Goal: Communication & Community: Answer question/provide support

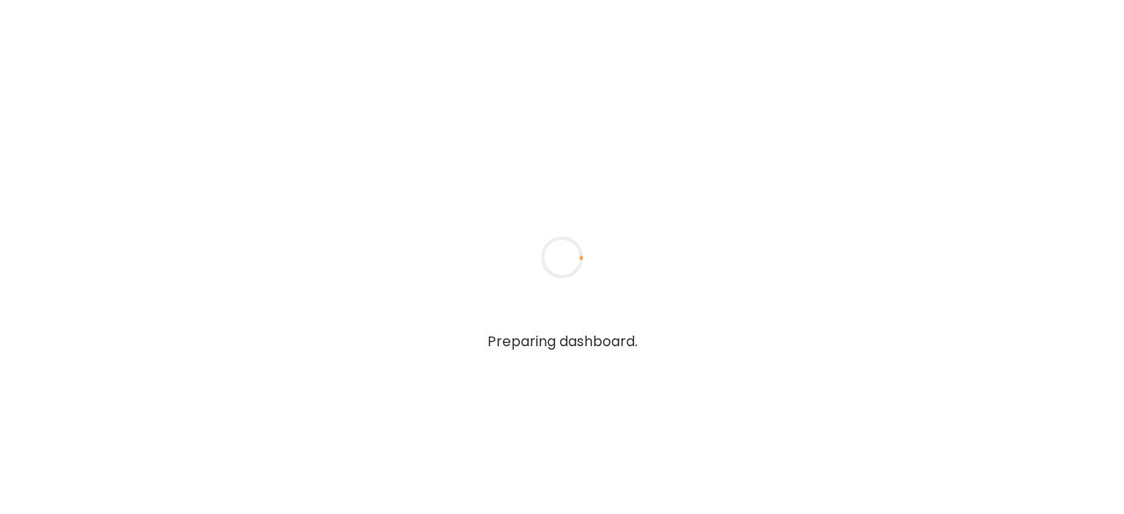
type input "*******"
type input "**********"
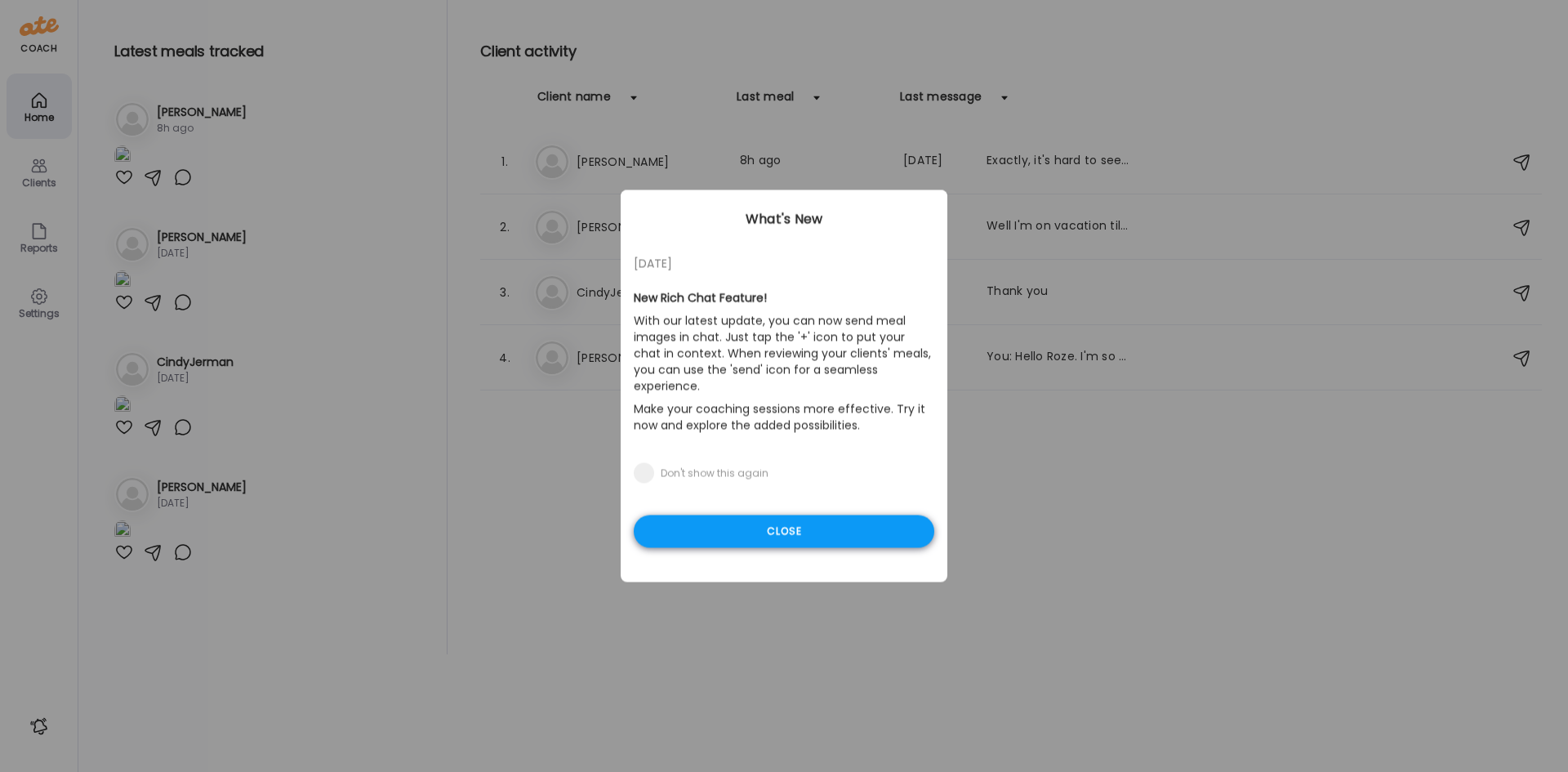
click at [818, 477] on div "Close" at bounding box center [784, 531] width 300 height 33
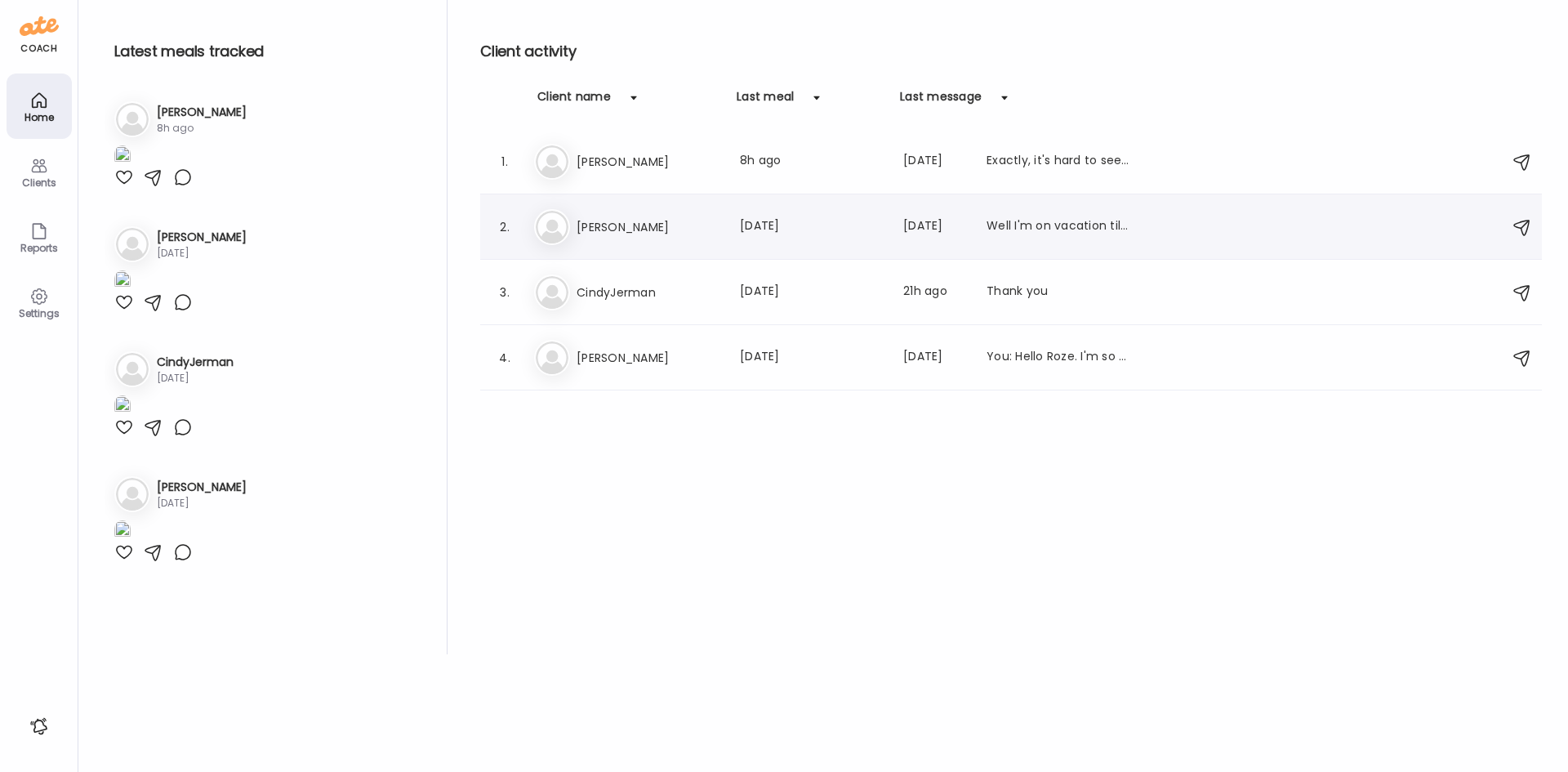
click at [618, 229] on h3 "[PERSON_NAME]" at bounding box center [648, 227] width 144 height 20
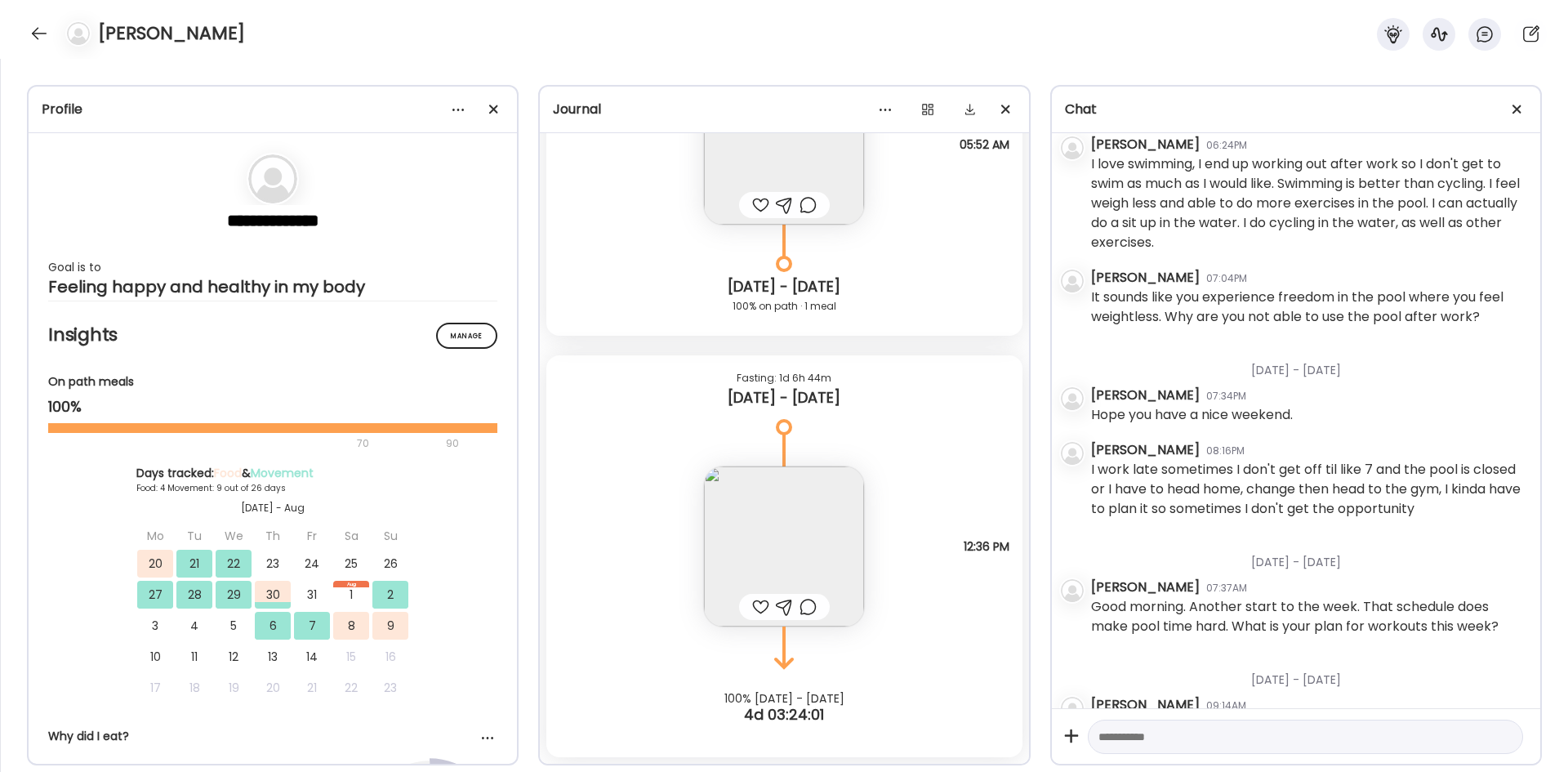
scroll to position [3081, 0]
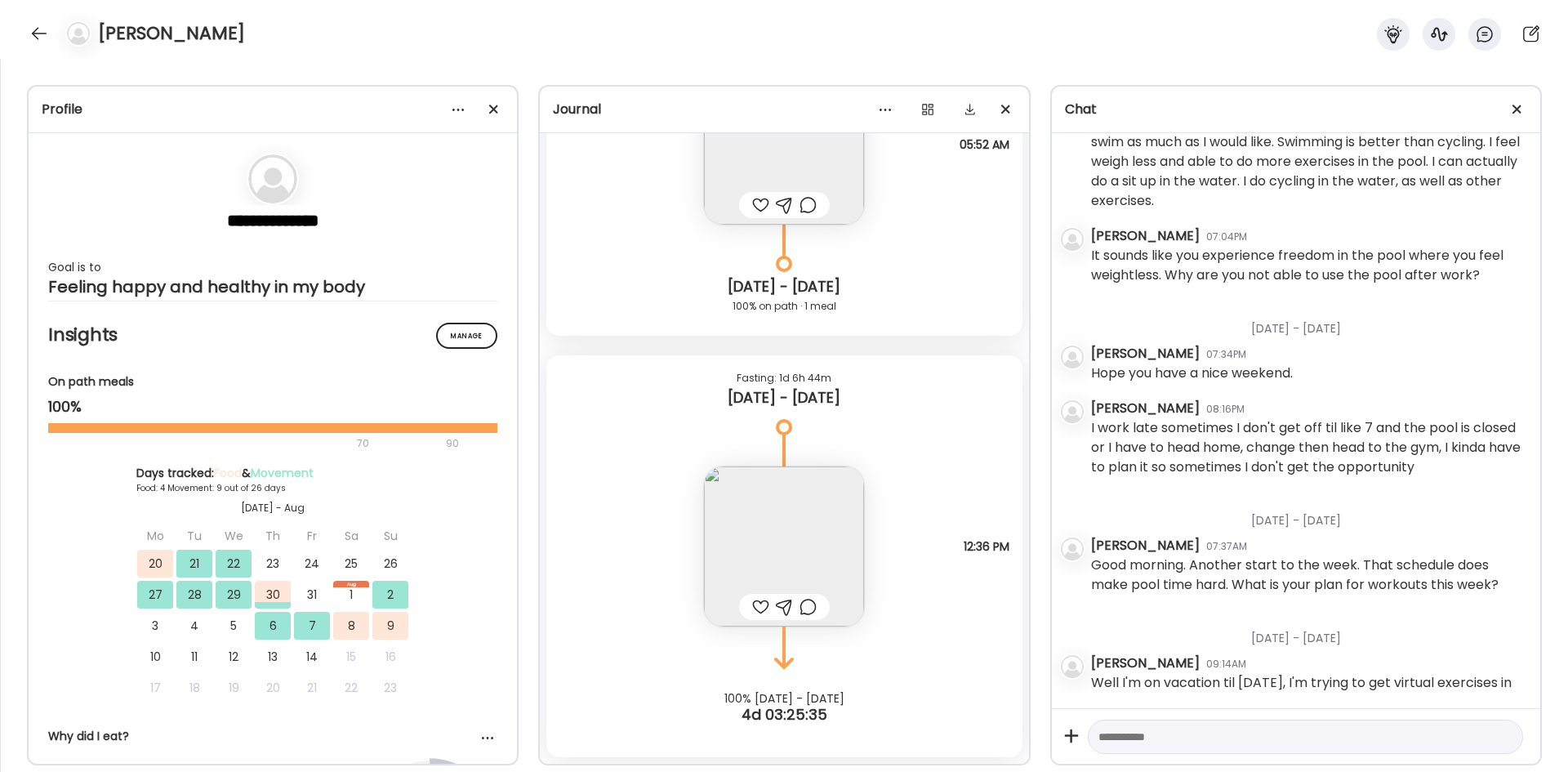
click at [1044, 477] on textarea at bounding box center [1291, 737] width 385 height 20
click at [1044, 477] on textarea "**********" at bounding box center [1291, 687] width 385 height 117
type textarea "**********"
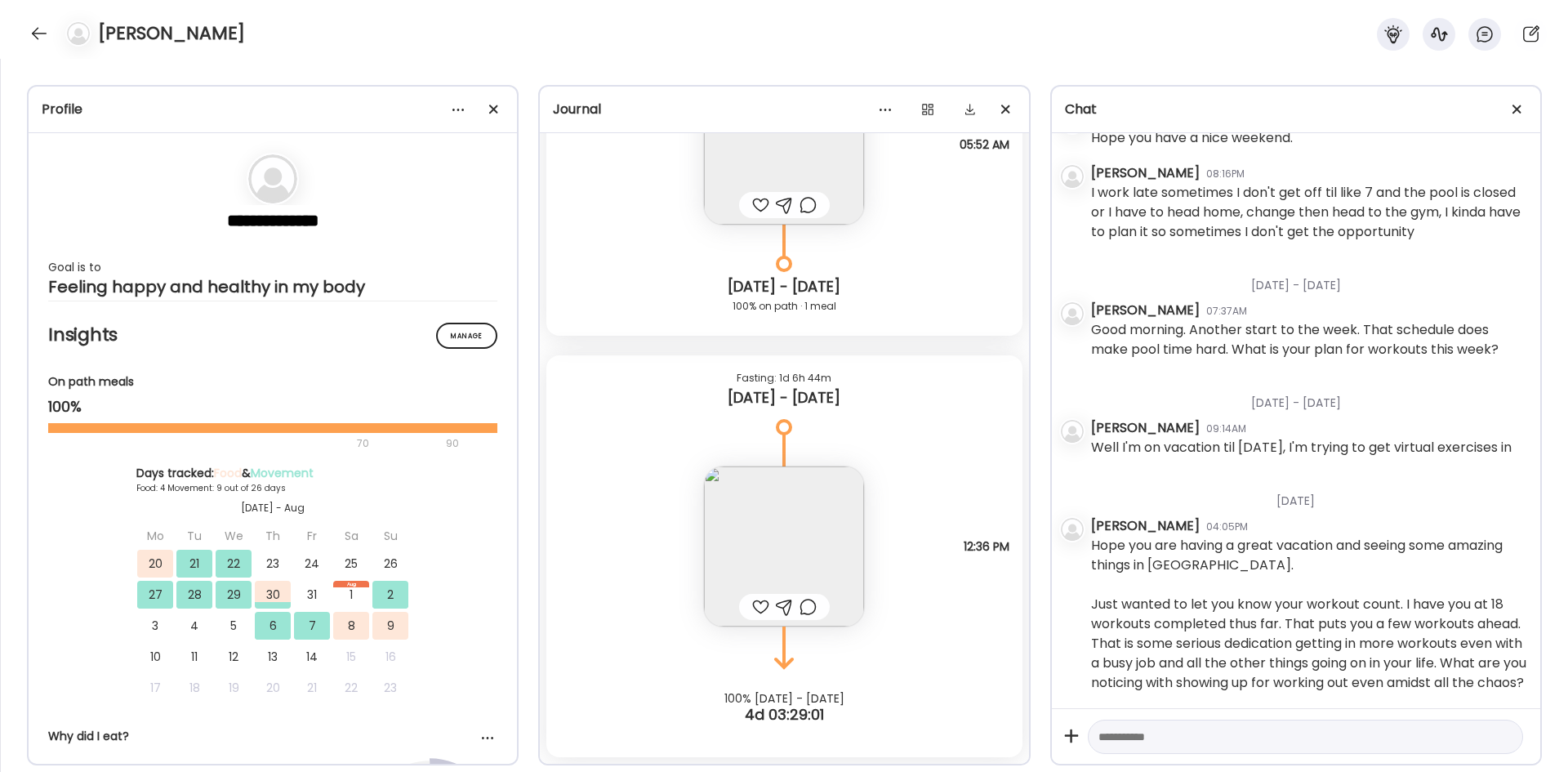
scroll to position [3335, 0]
click at [43, 27] on div at bounding box center [39, 33] width 26 height 26
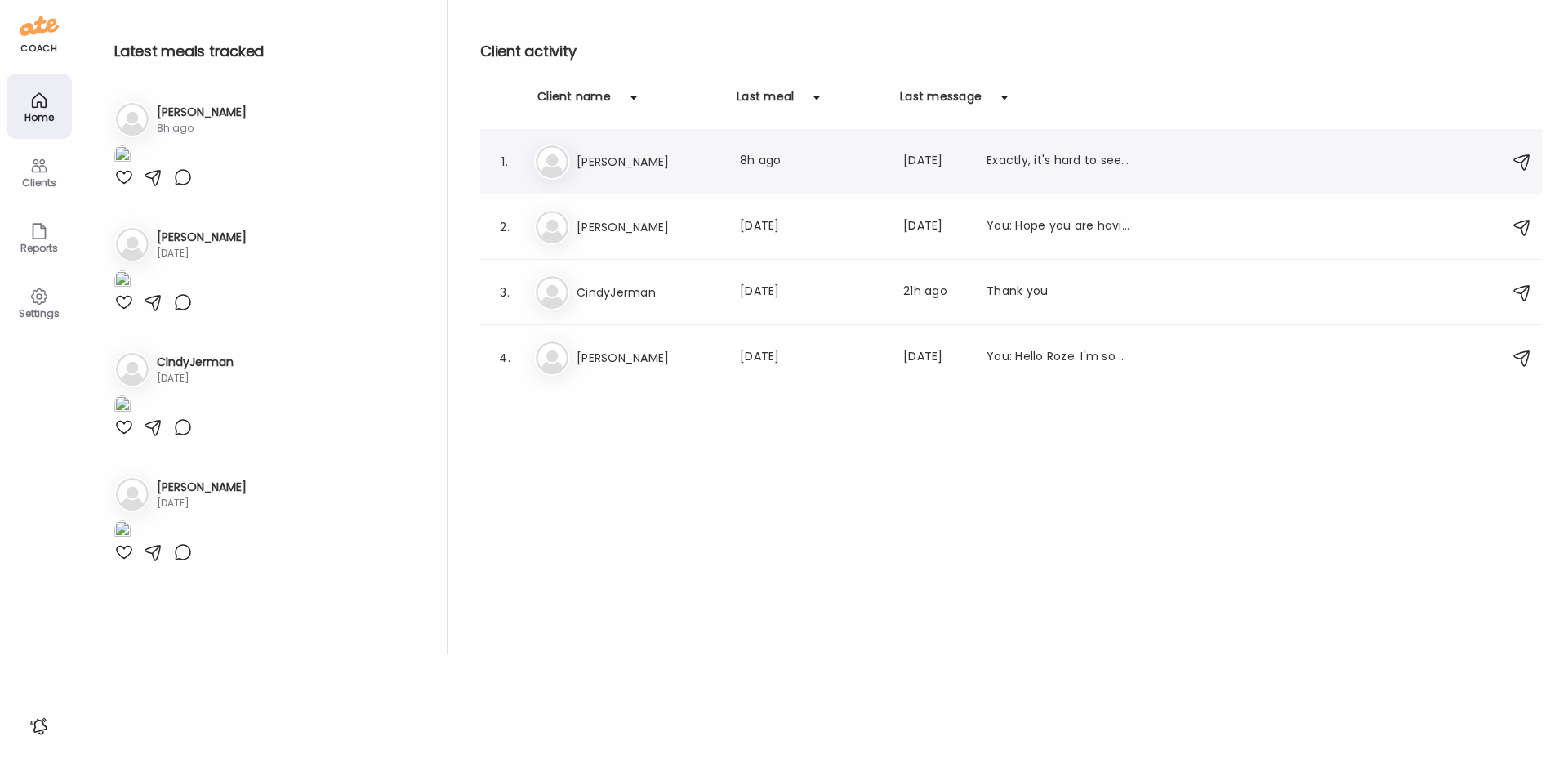
click at [656, 168] on h3 "[PERSON_NAME]" at bounding box center [648, 161] width 144 height 20
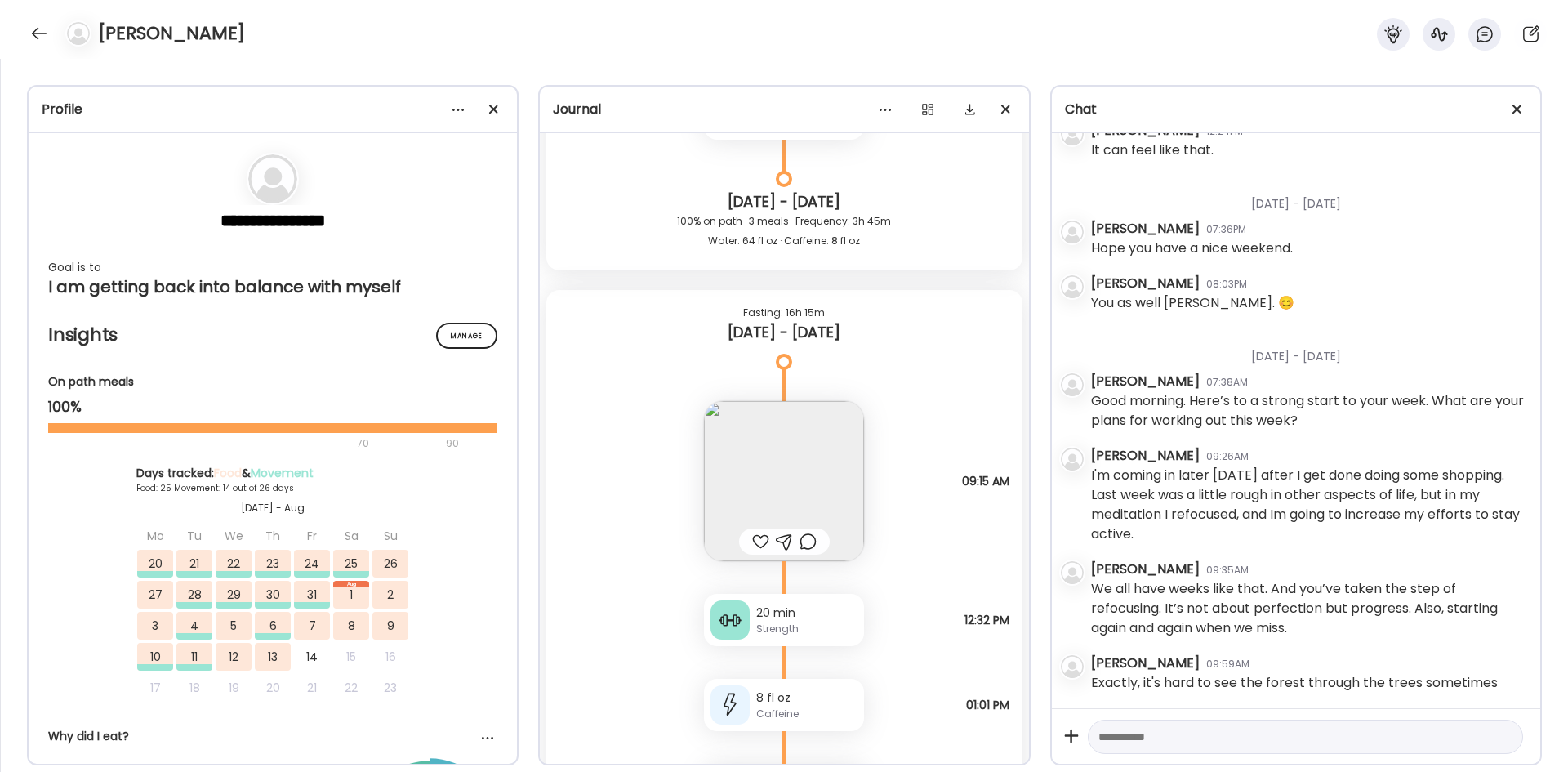
scroll to position [23210, 0]
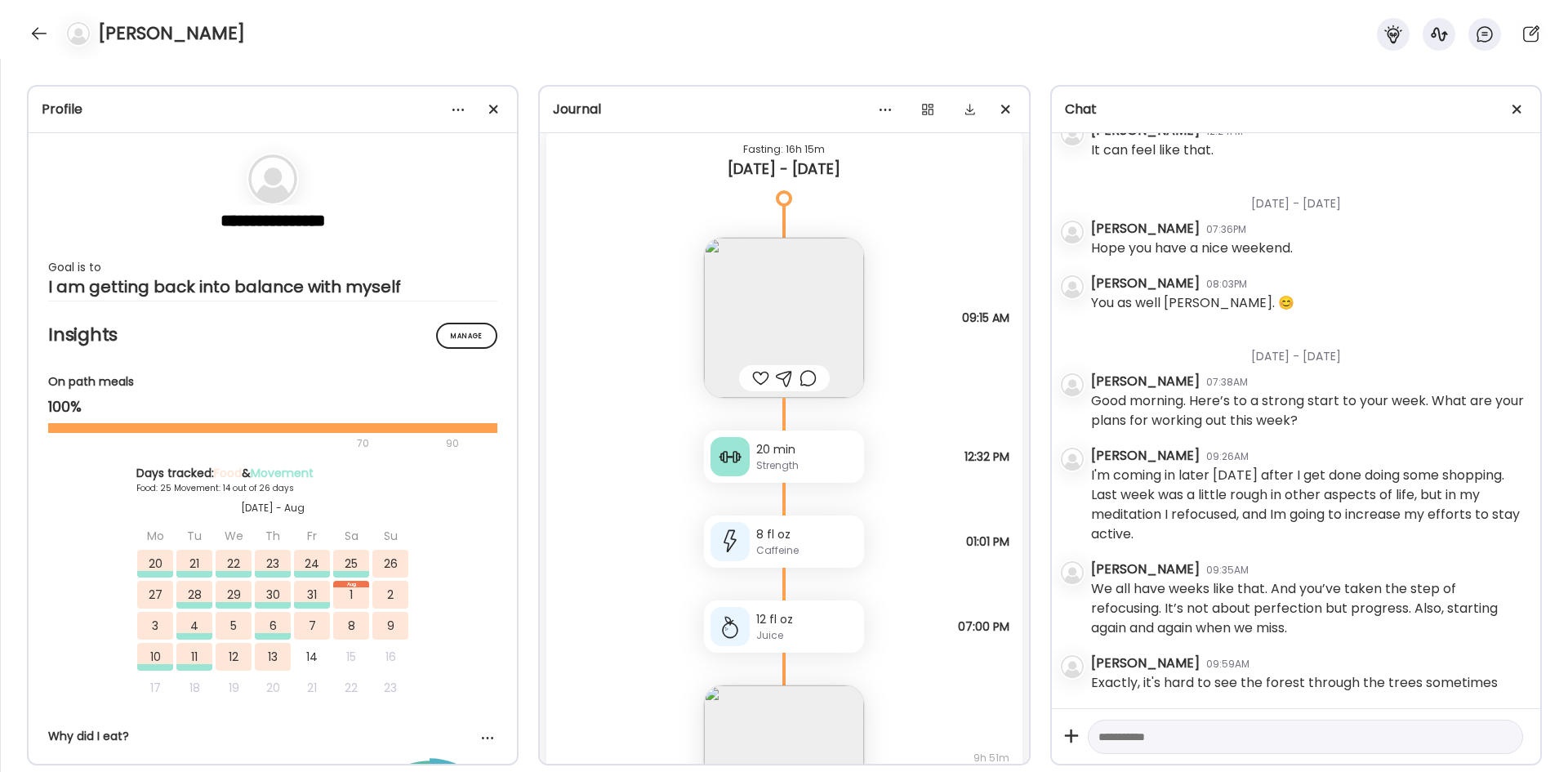
click at [788, 466] on div "Strength" at bounding box center [806, 466] width 101 height 15
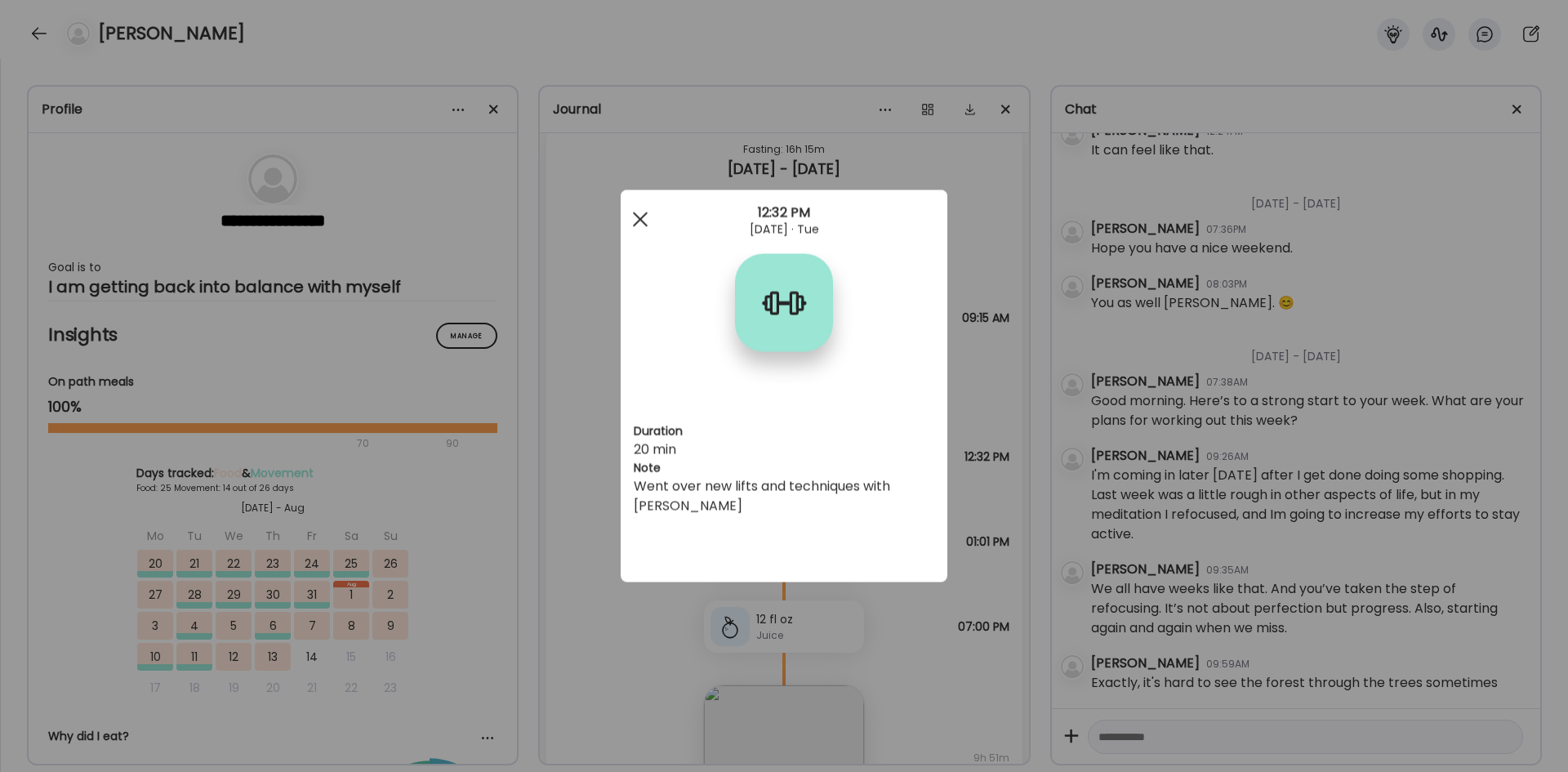
click at [644, 226] on div at bounding box center [640, 220] width 33 height 33
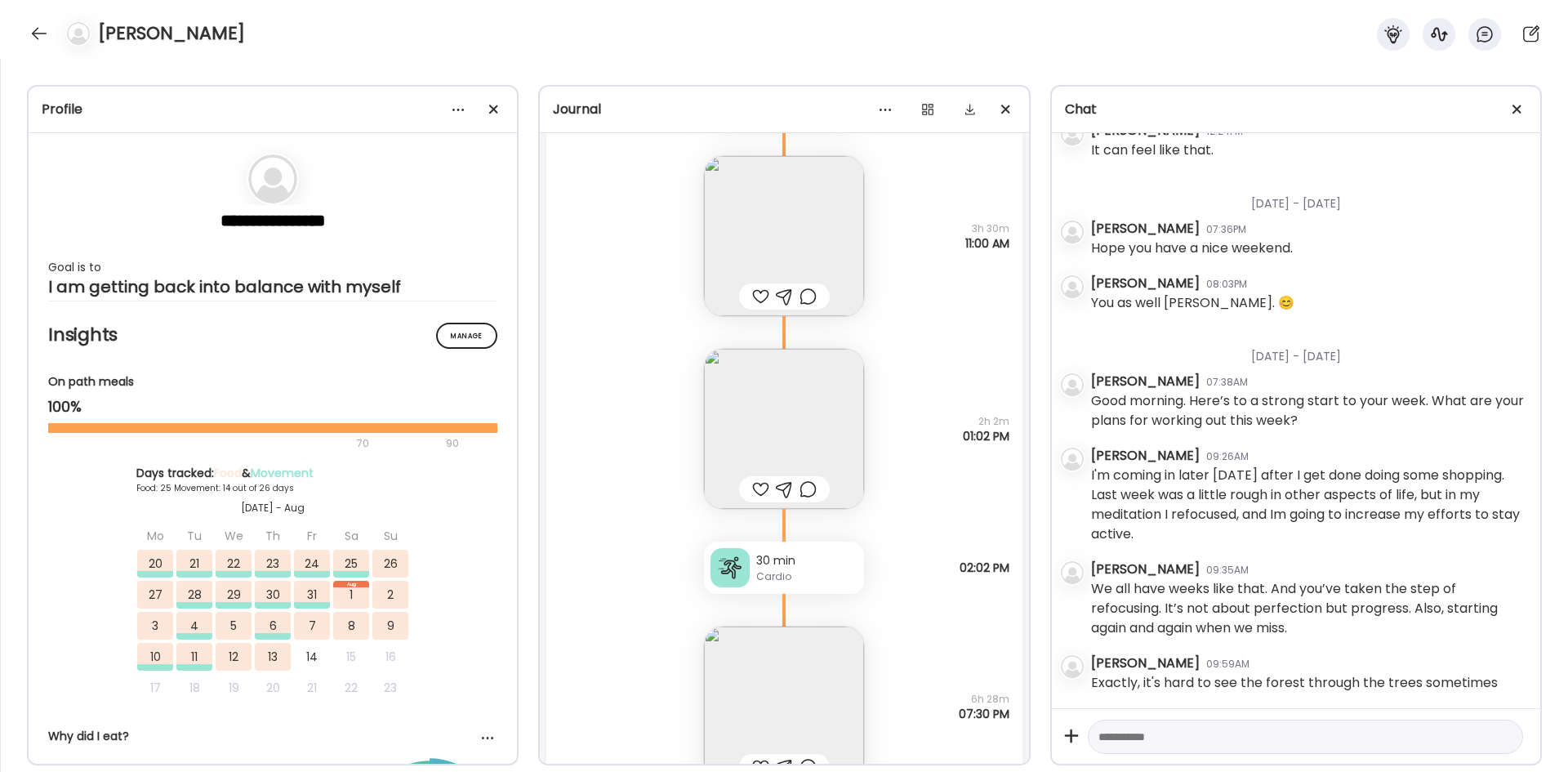
scroll to position [25497, 0]
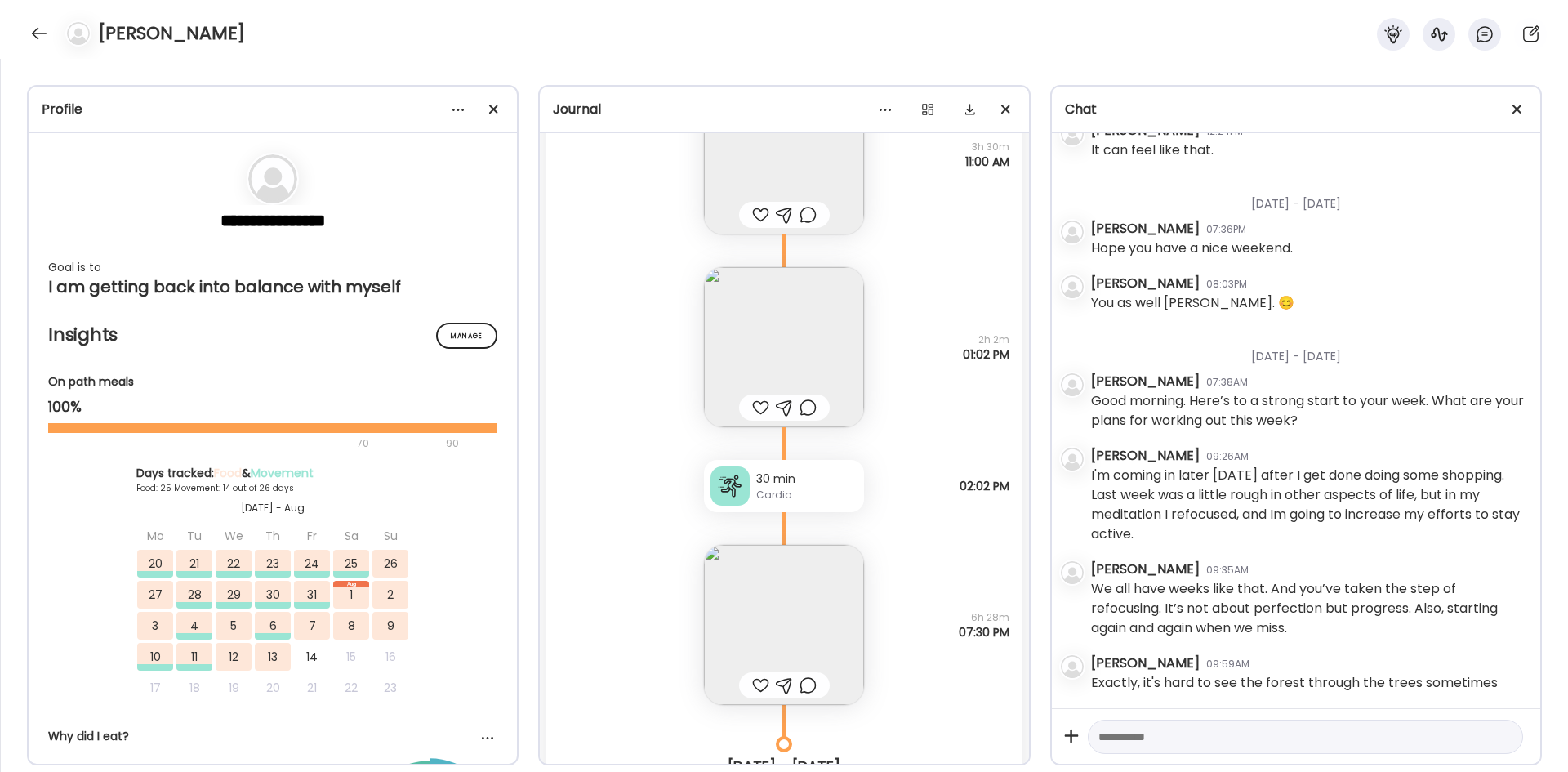
click at [802, 477] on div "Cardio" at bounding box center [806, 495] width 101 height 15
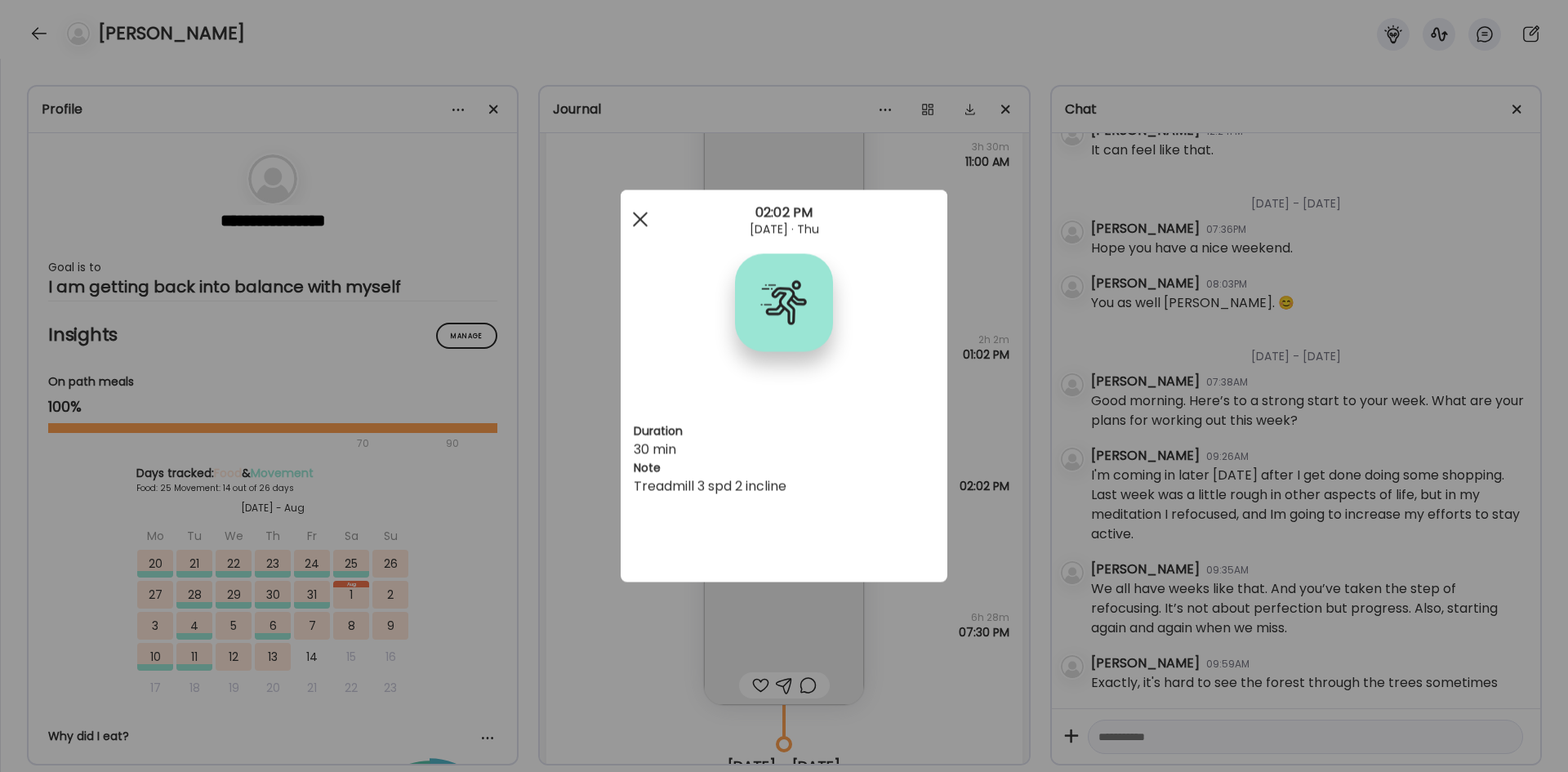
click at [631, 207] on div at bounding box center [640, 220] width 33 height 33
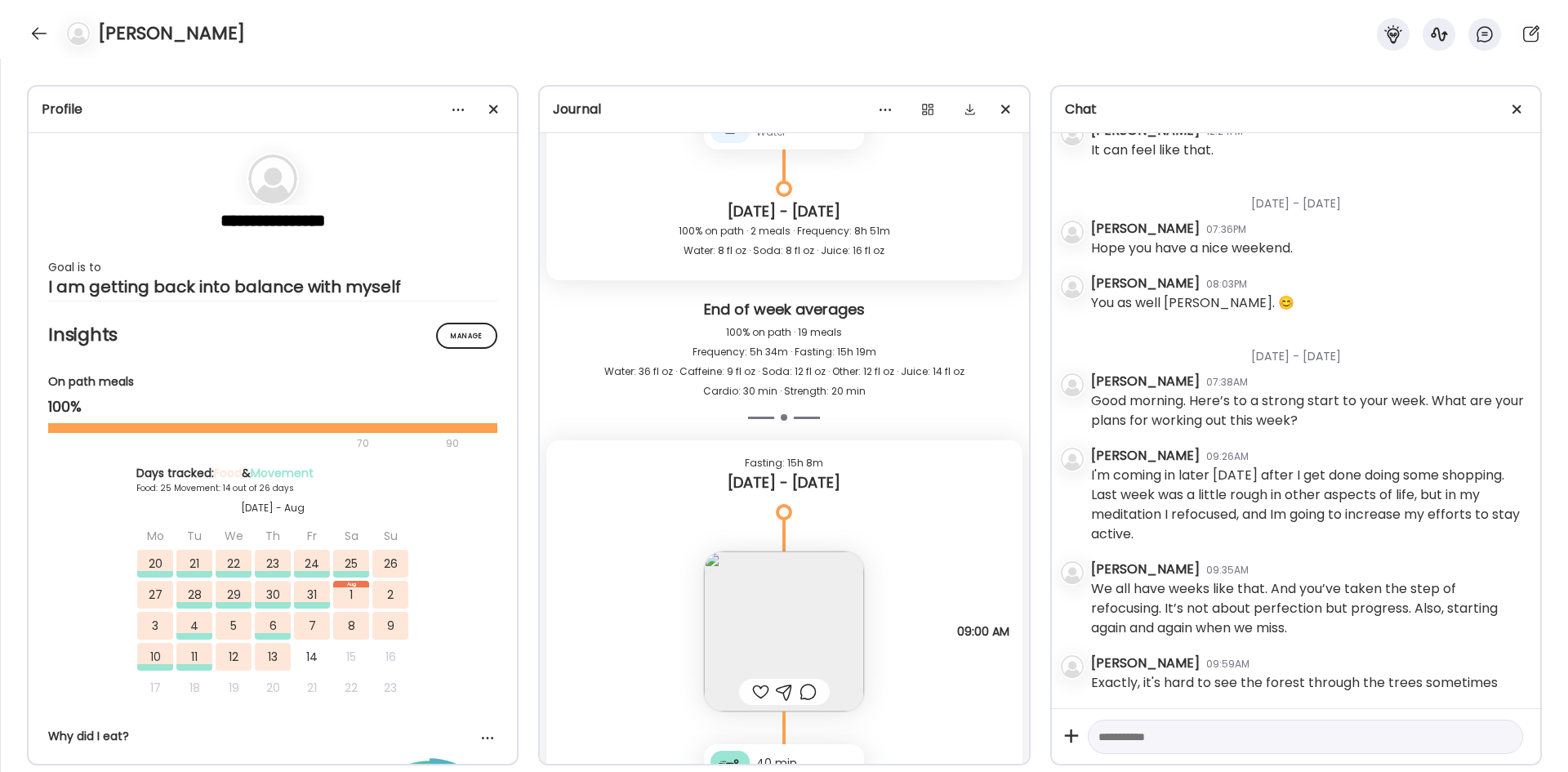
scroll to position [29010, 0]
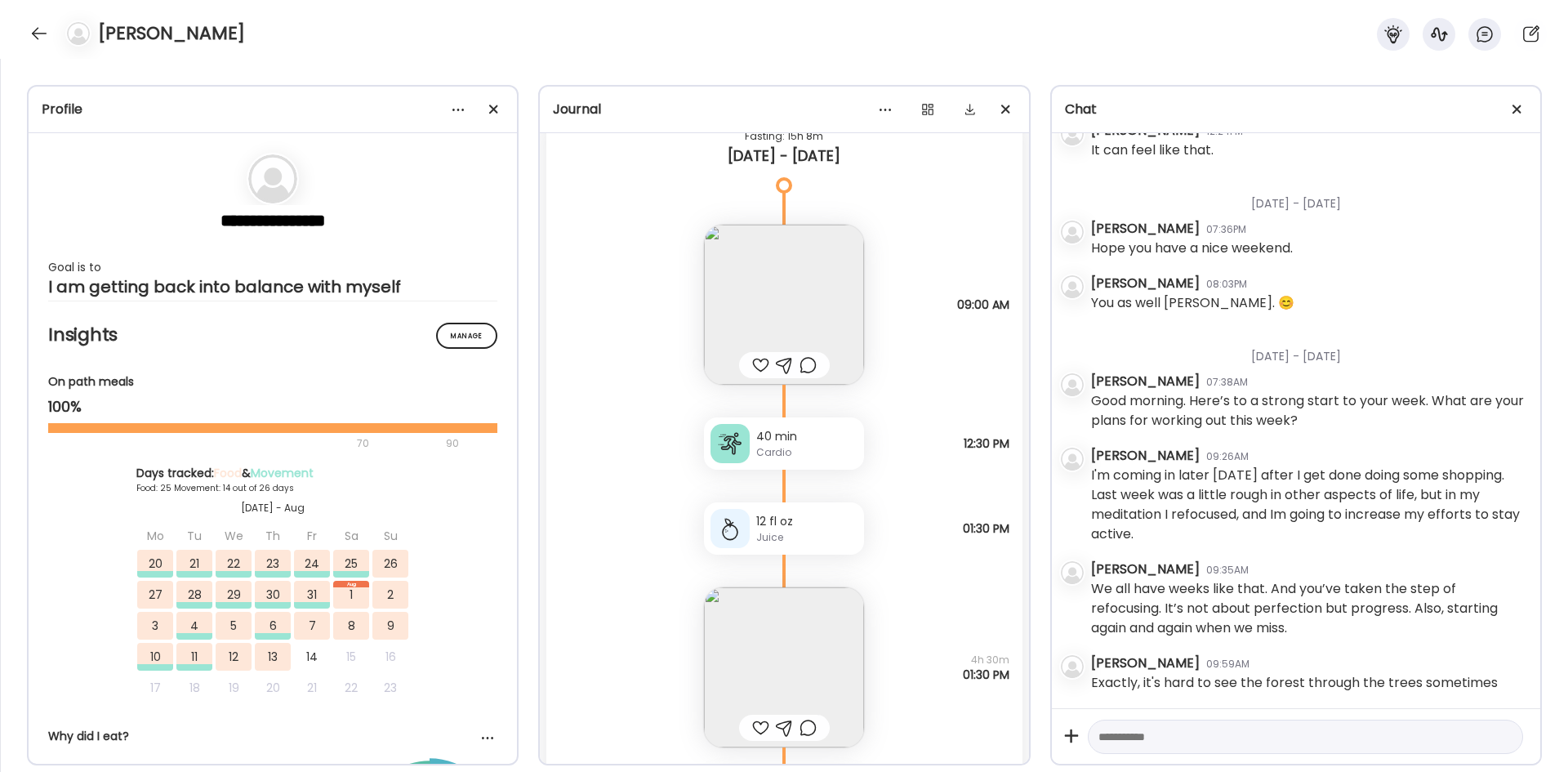
click at [801, 446] on div "Cardio" at bounding box center [806, 453] width 101 height 15
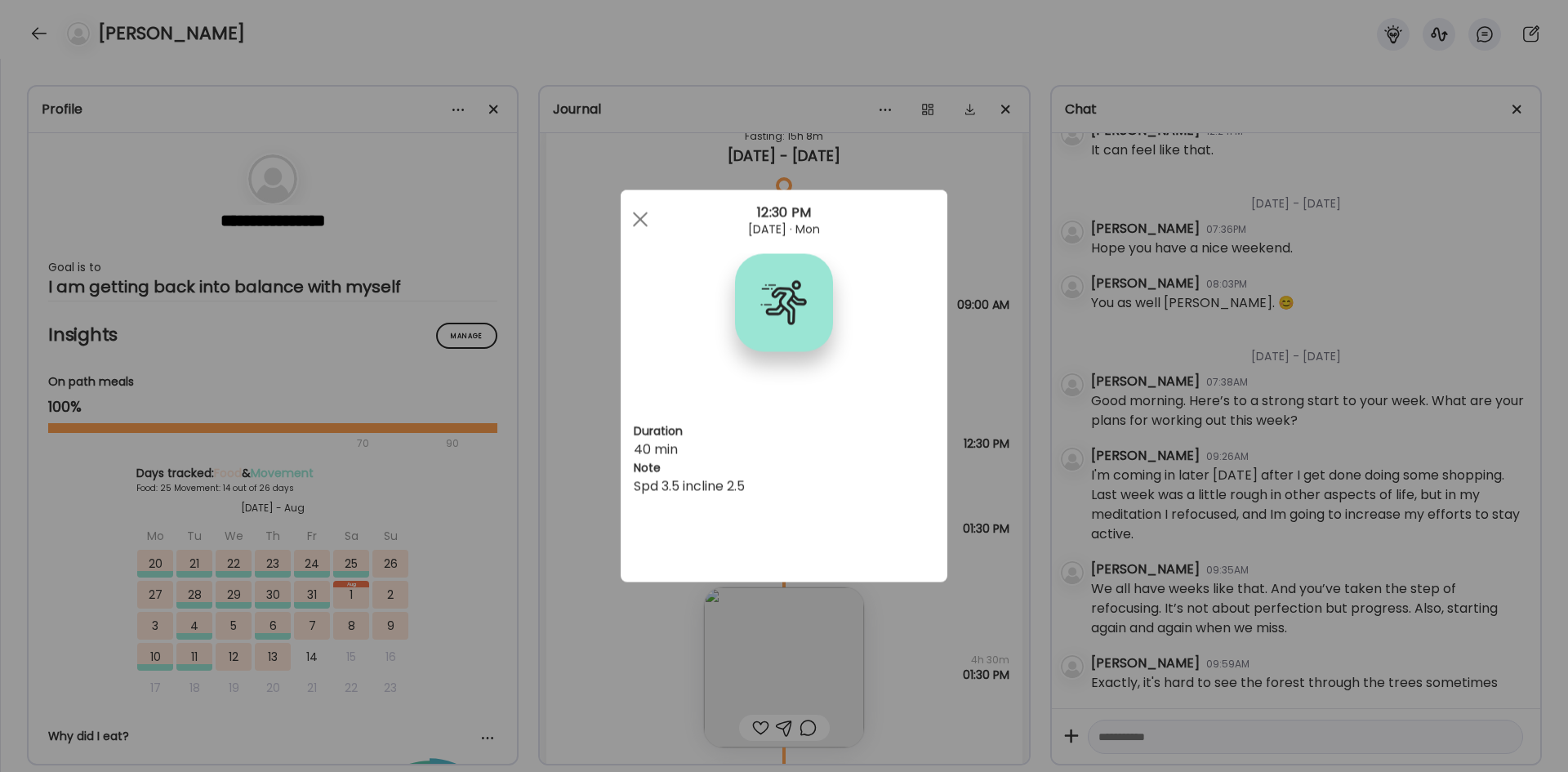
click at [644, 224] on span at bounding box center [641, 219] width 15 height 15
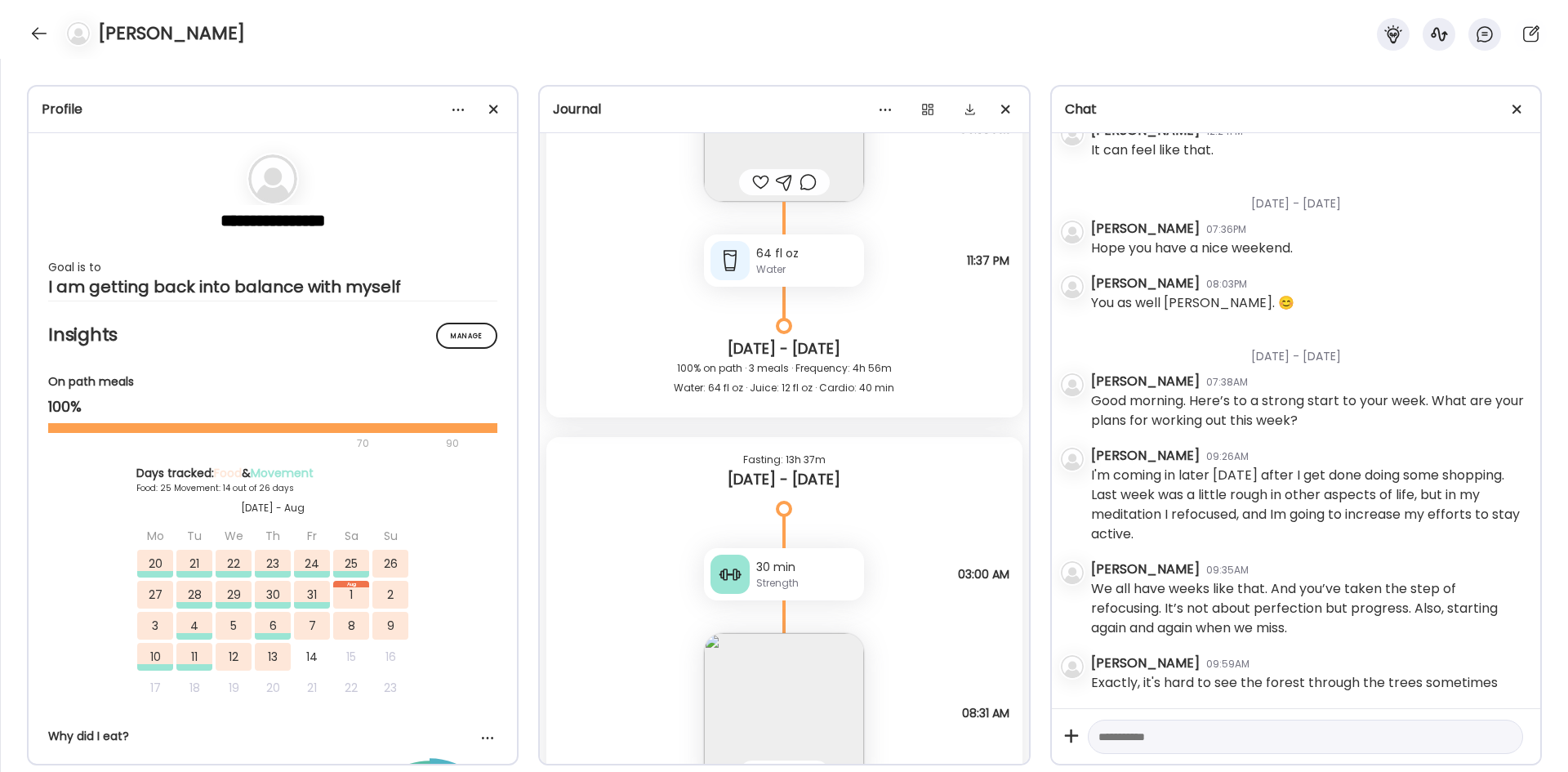
scroll to position [29909, 0]
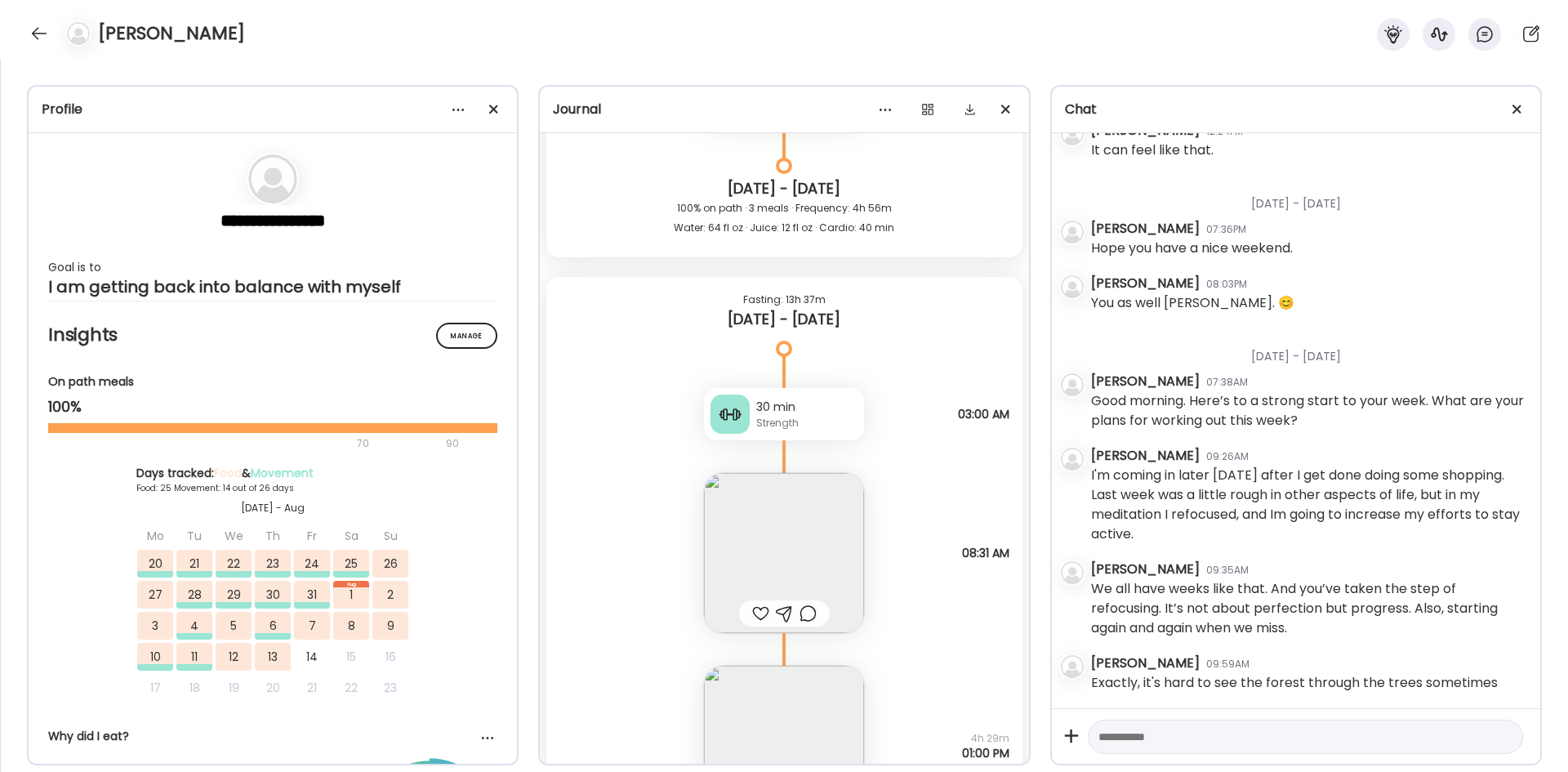
click at [810, 414] on div "30 min" at bounding box center [806, 407] width 101 height 17
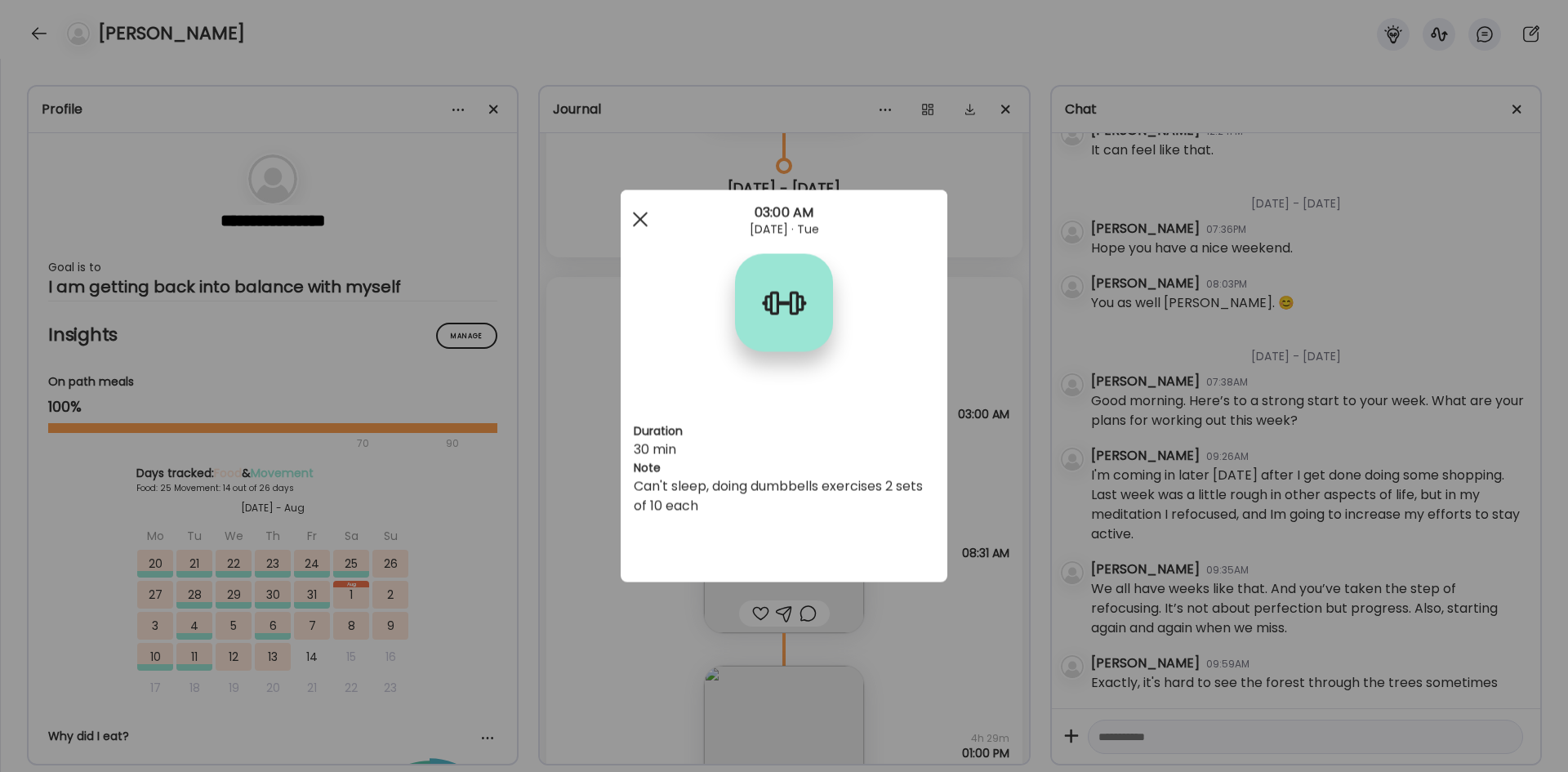
click at [640, 221] on div at bounding box center [640, 220] width 33 height 33
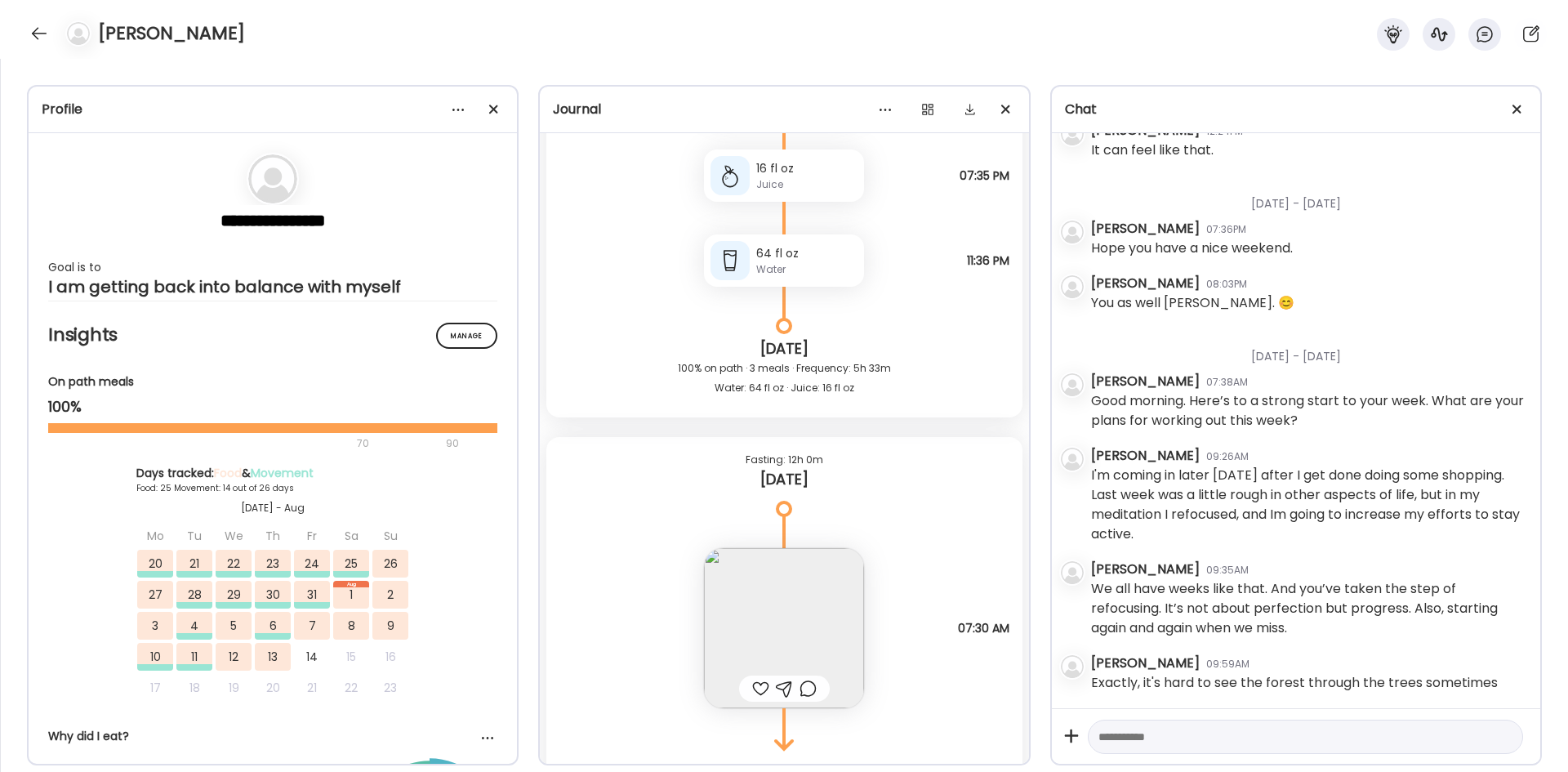
scroll to position [31870, 0]
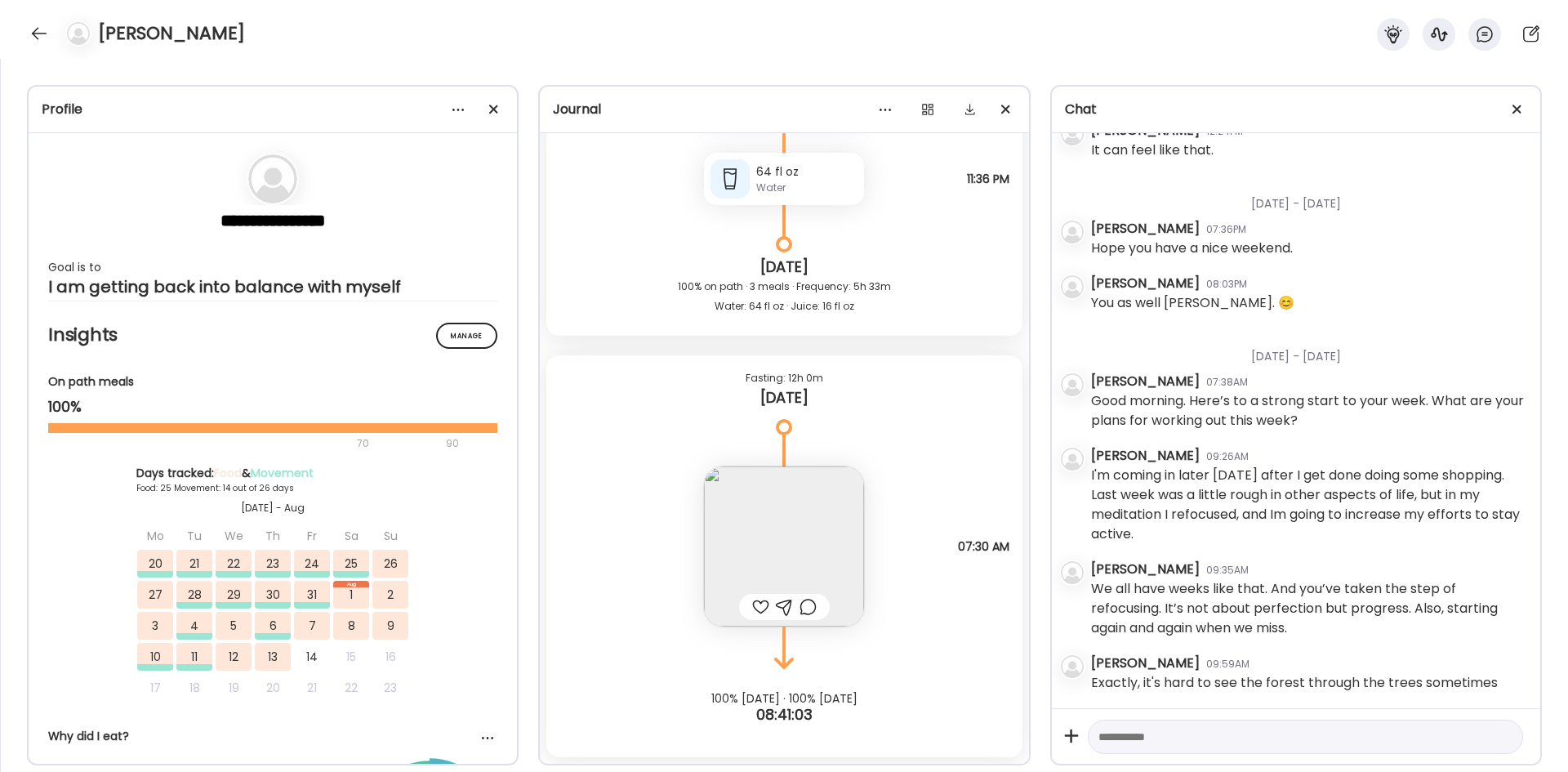
click at [1044, 477] on textarea at bounding box center [1291, 737] width 385 height 20
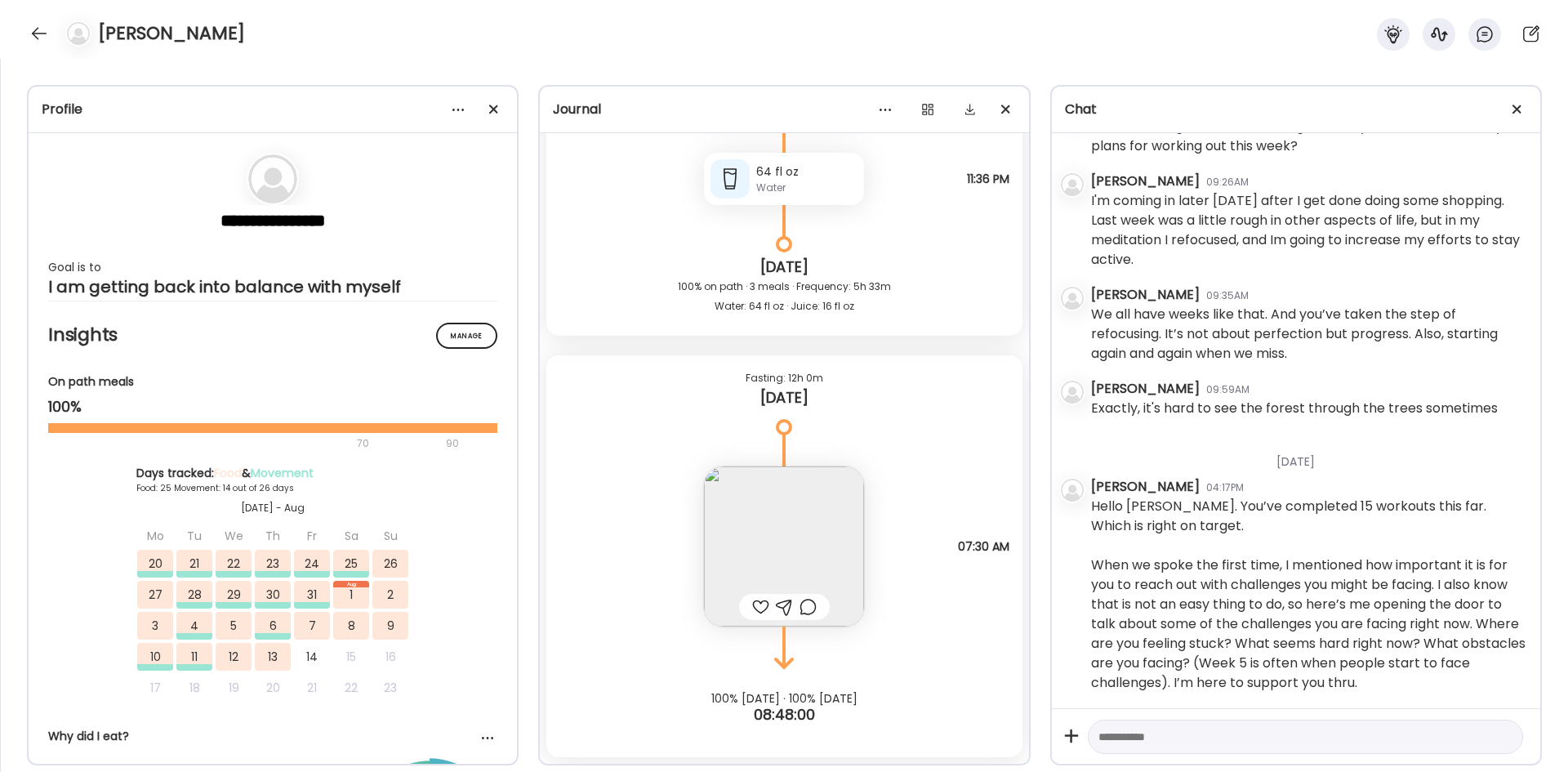
scroll to position [6087, 0]
click at [42, 31] on div at bounding box center [39, 33] width 26 height 26
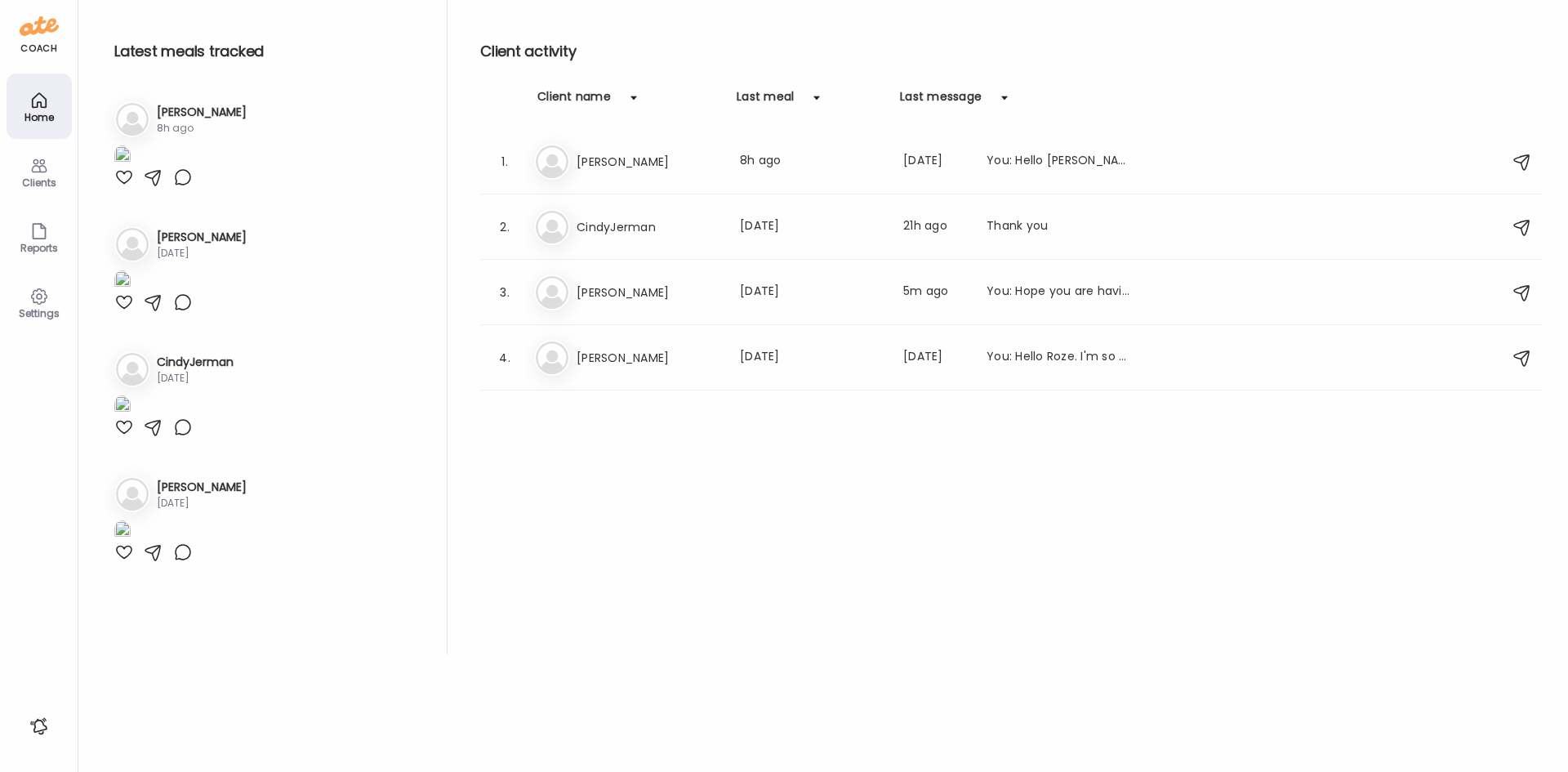
click at [643, 222] on h3 "CindyJerman" at bounding box center [648, 227] width 144 height 20
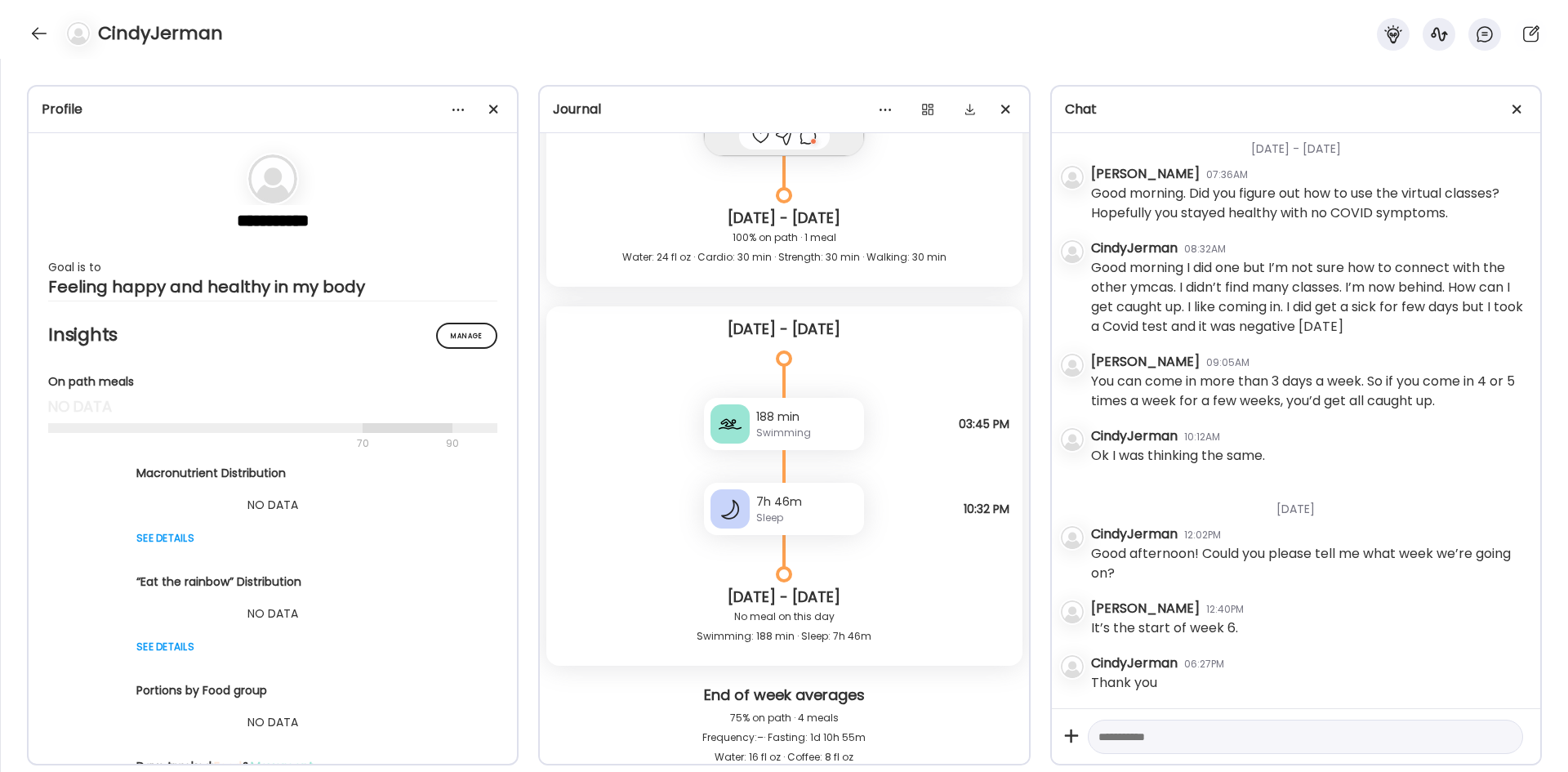
scroll to position [12495, 0]
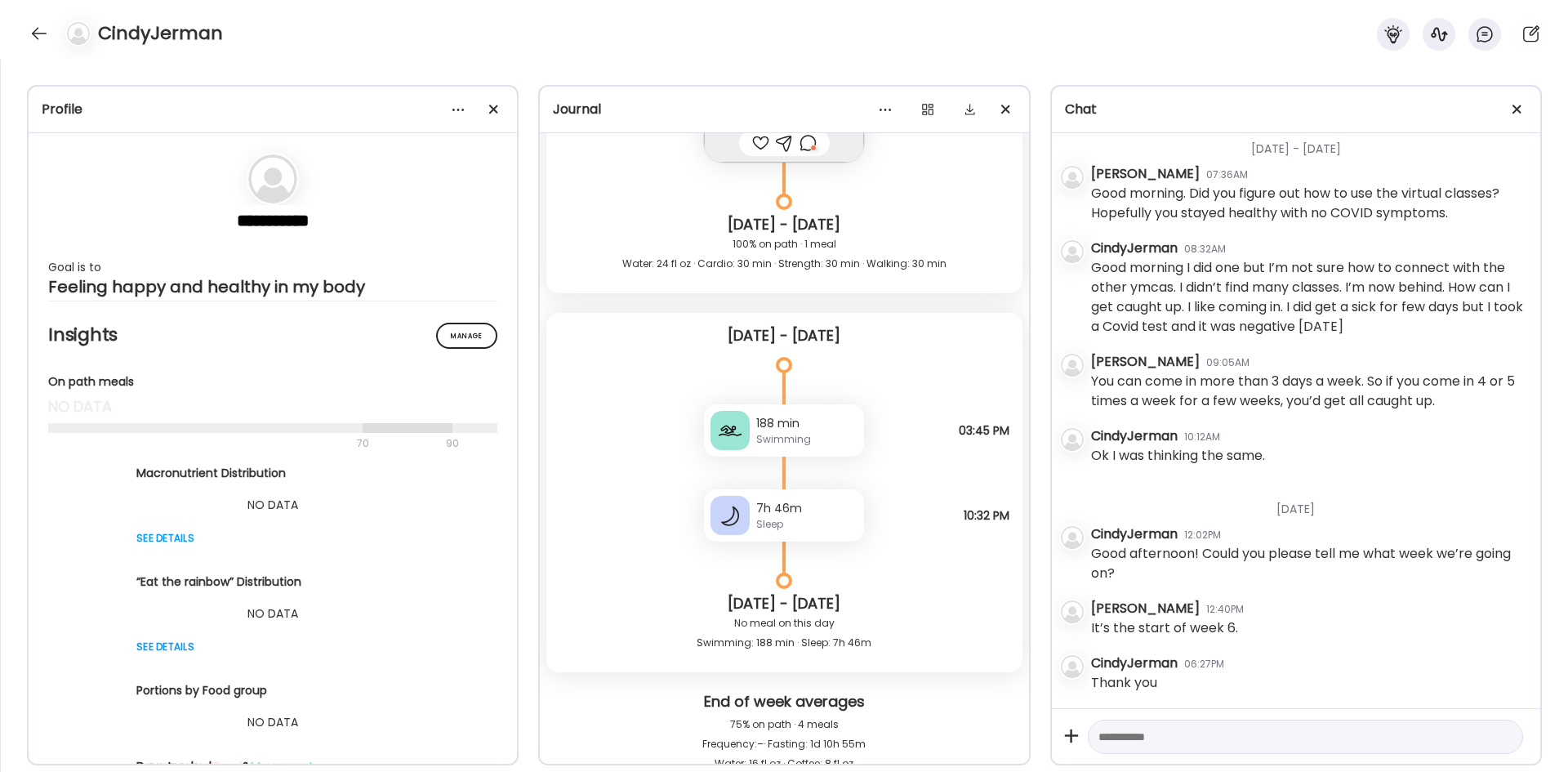
click at [795, 434] on div "Swimming" at bounding box center [806, 440] width 101 height 15
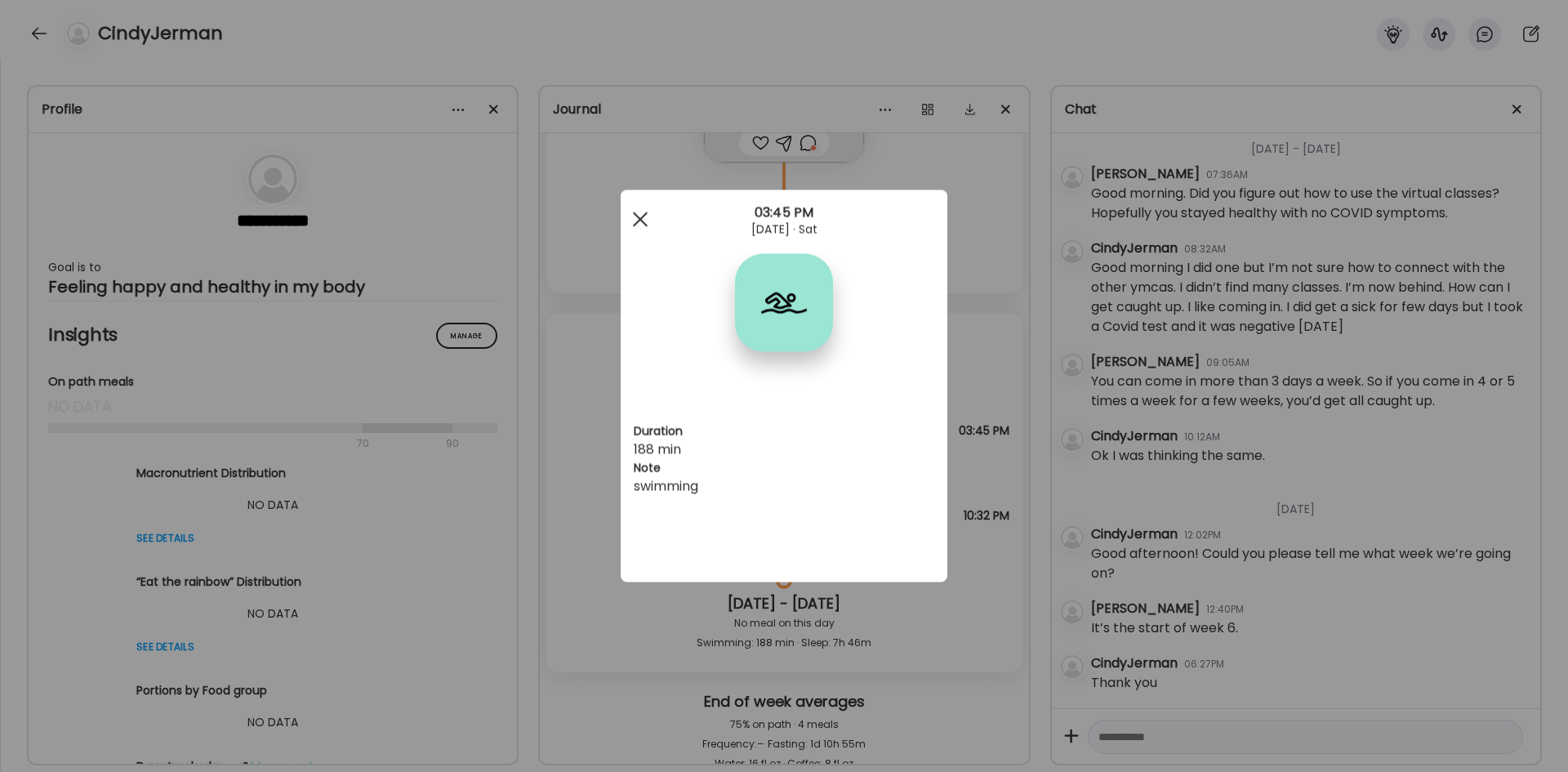
click at [644, 219] on div at bounding box center [640, 220] width 33 height 33
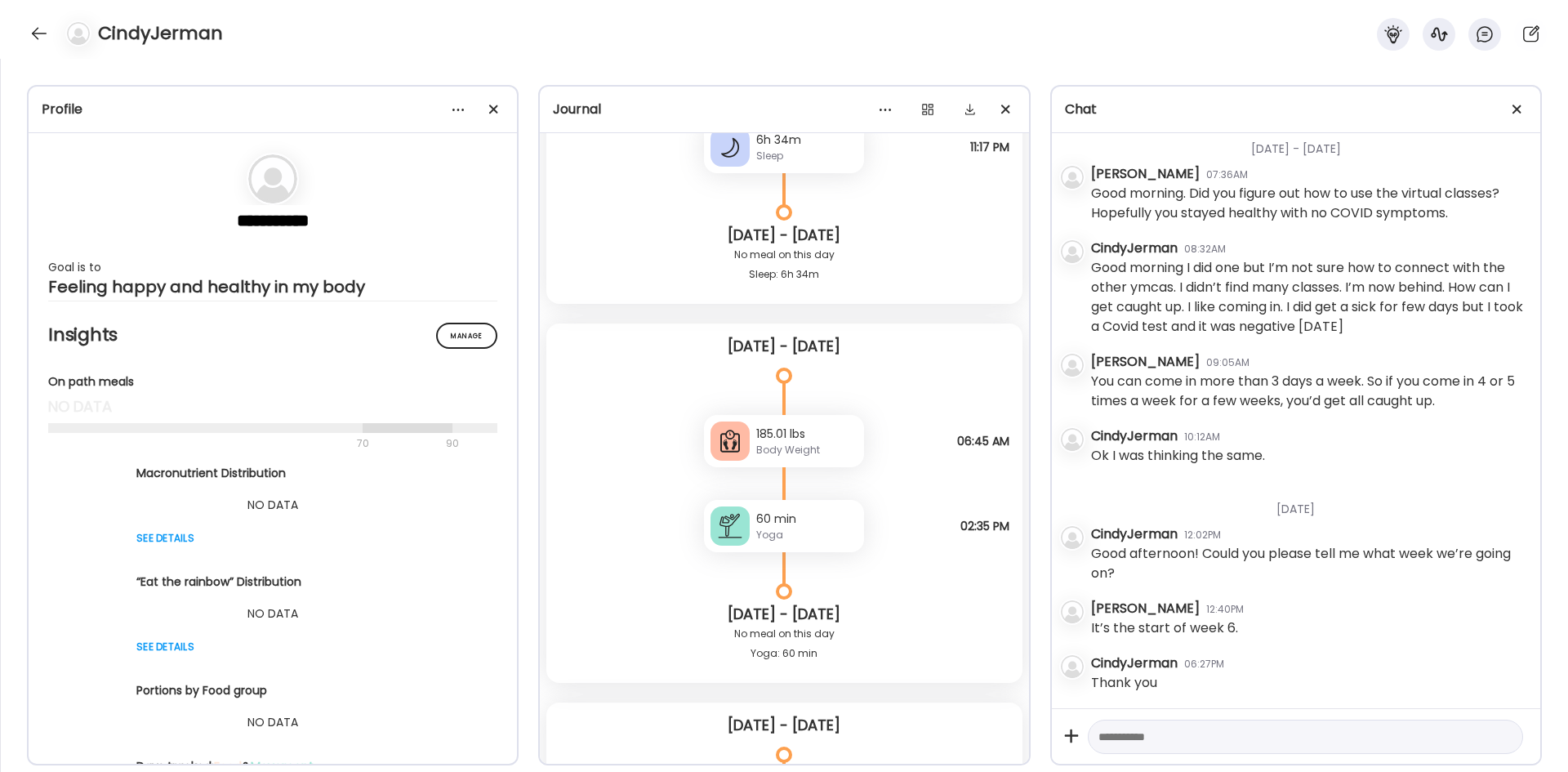
scroll to position [13802, 0]
click at [826, 477] on div "Yoga" at bounding box center [806, 534] width 101 height 15
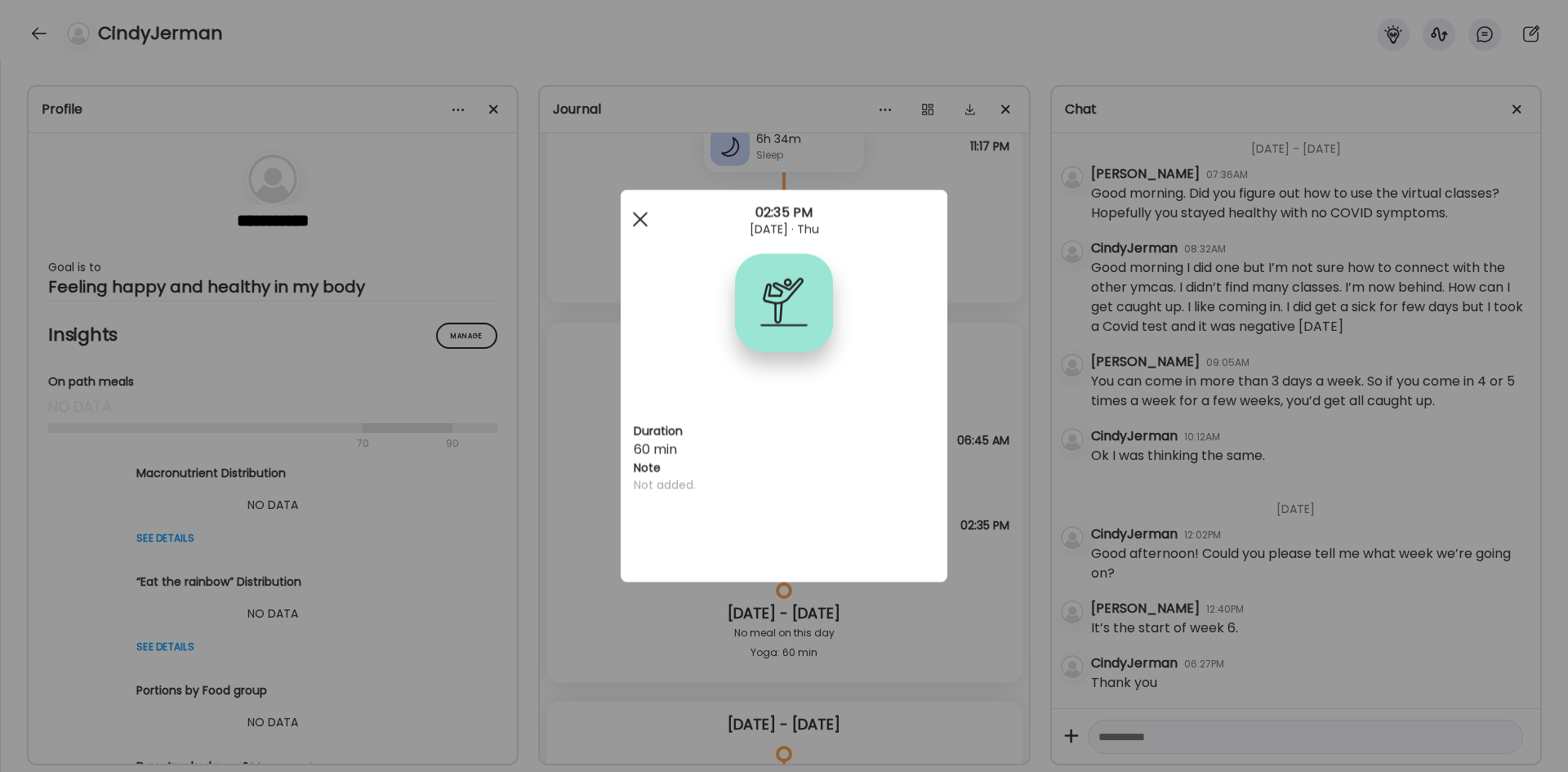
click at [641, 225] on div at bounding box center [640, 220] width 33 height 33
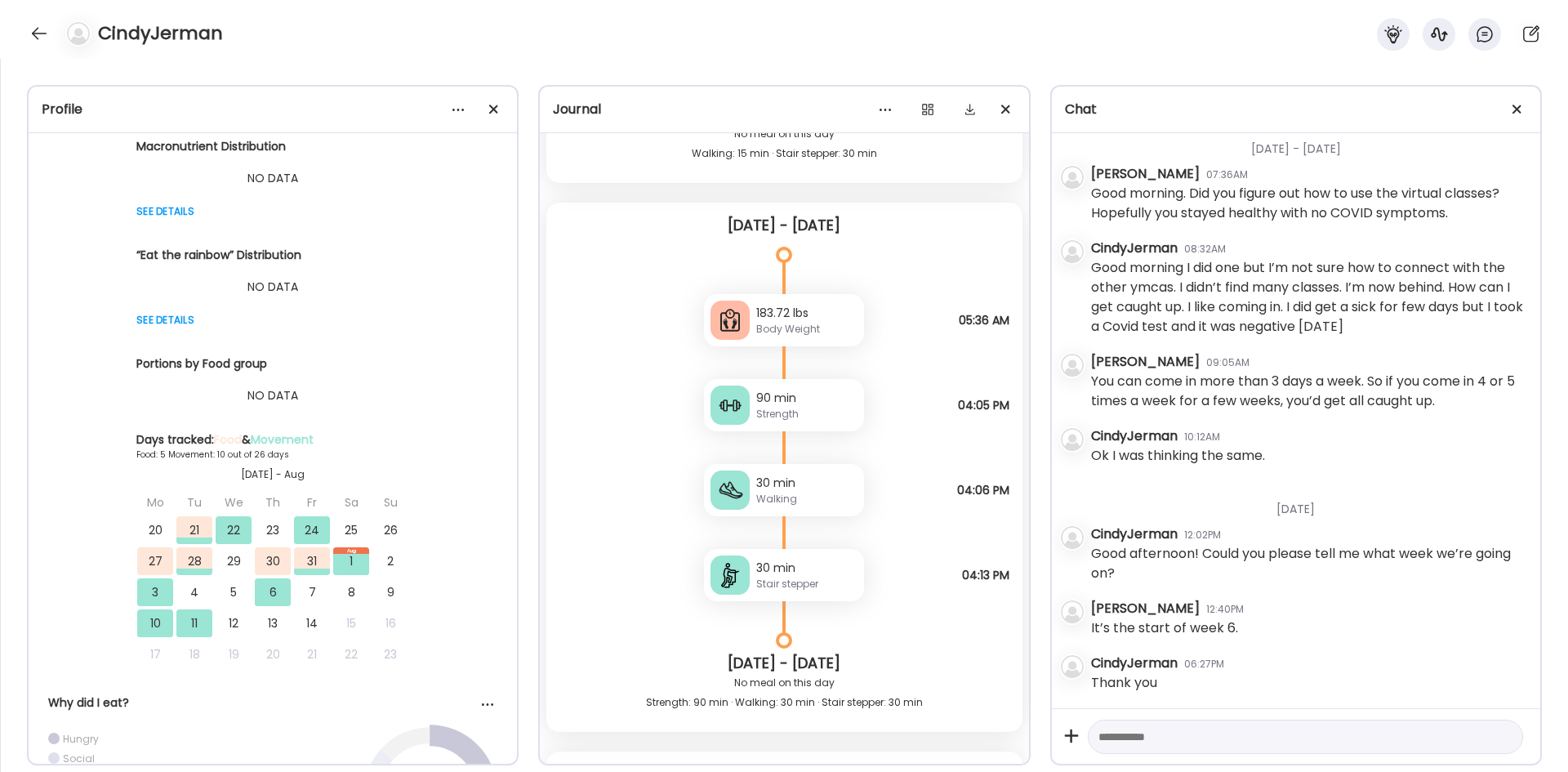
scroll to position [15192, 0]
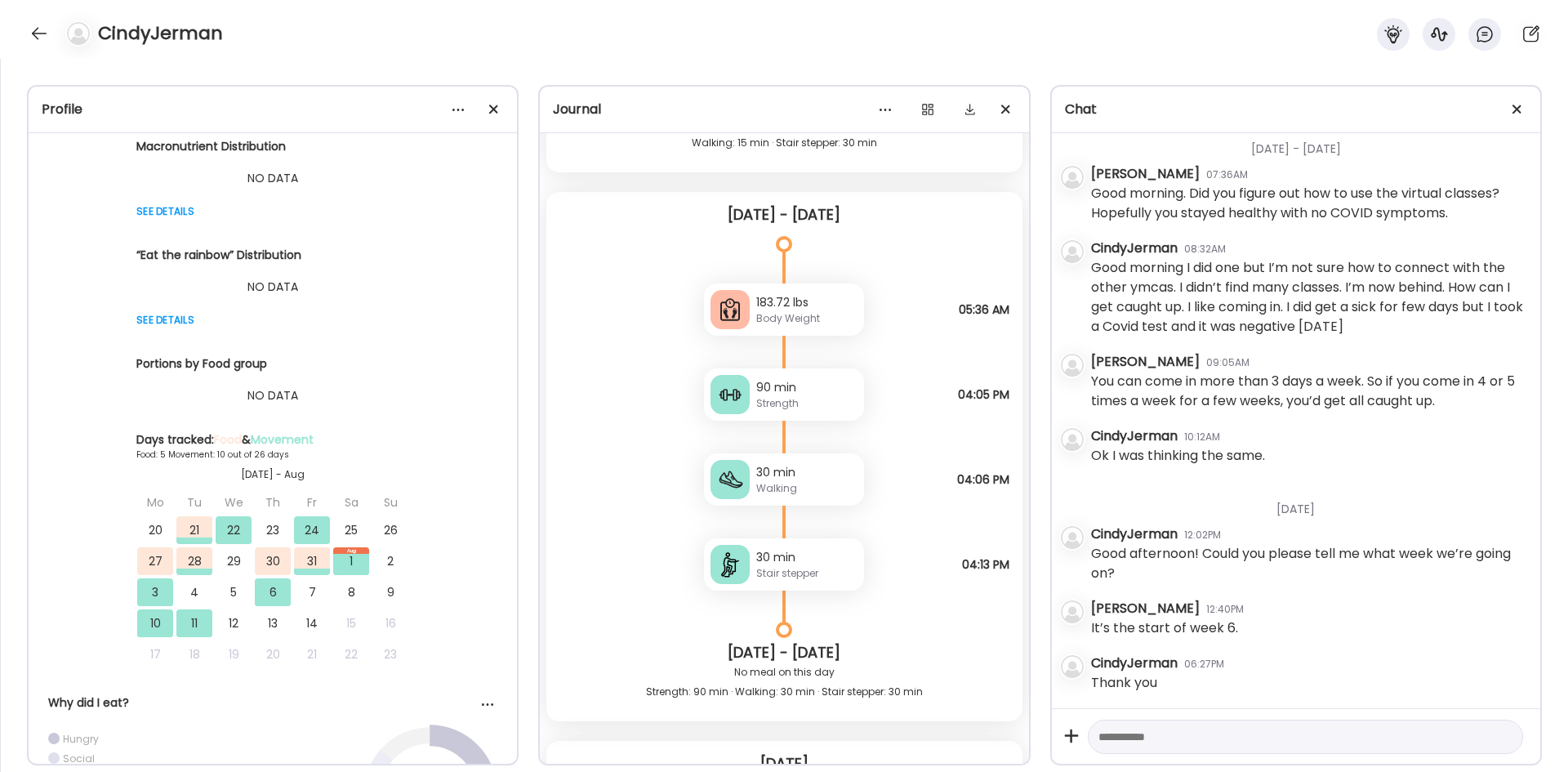
click at [792, 402] on div "Strength" at bounding box center [806, 404] width 101 height 15
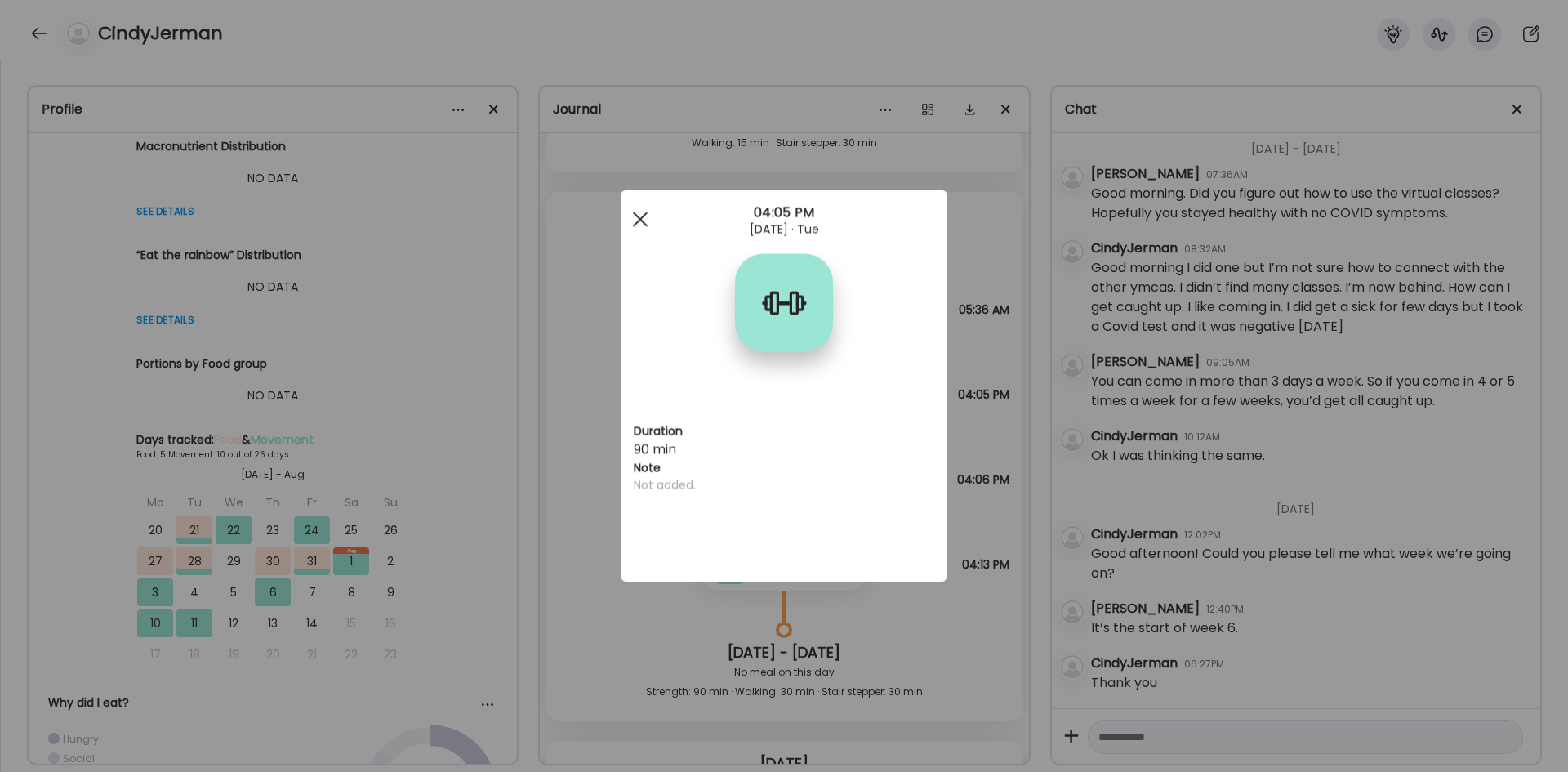
click at [643, 212] on div at bounding box center [640, 220] width 33 height 33
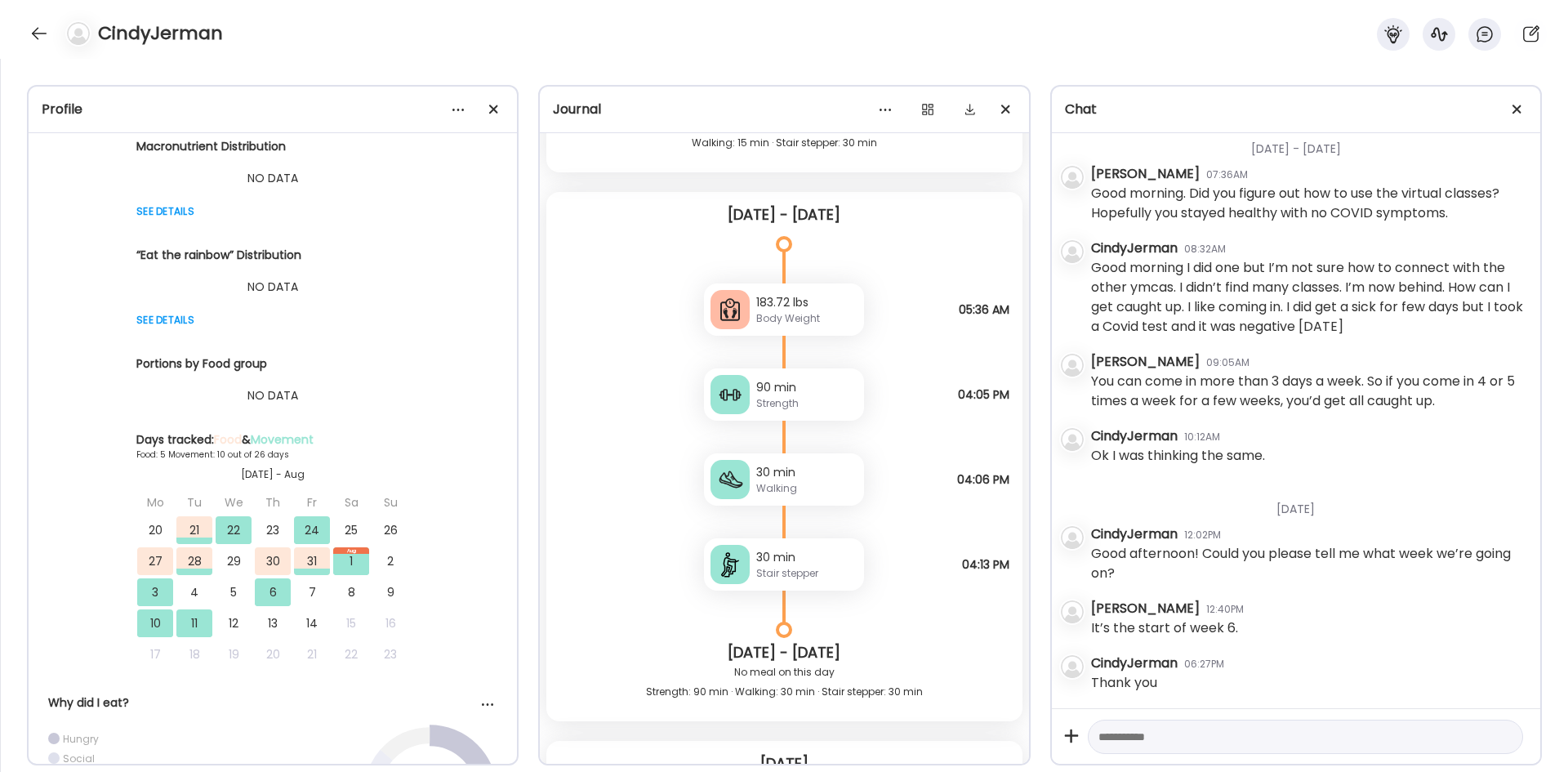
click at [804, 477] on div "Walking" at bounding box center [806, 488] width 101 height 15
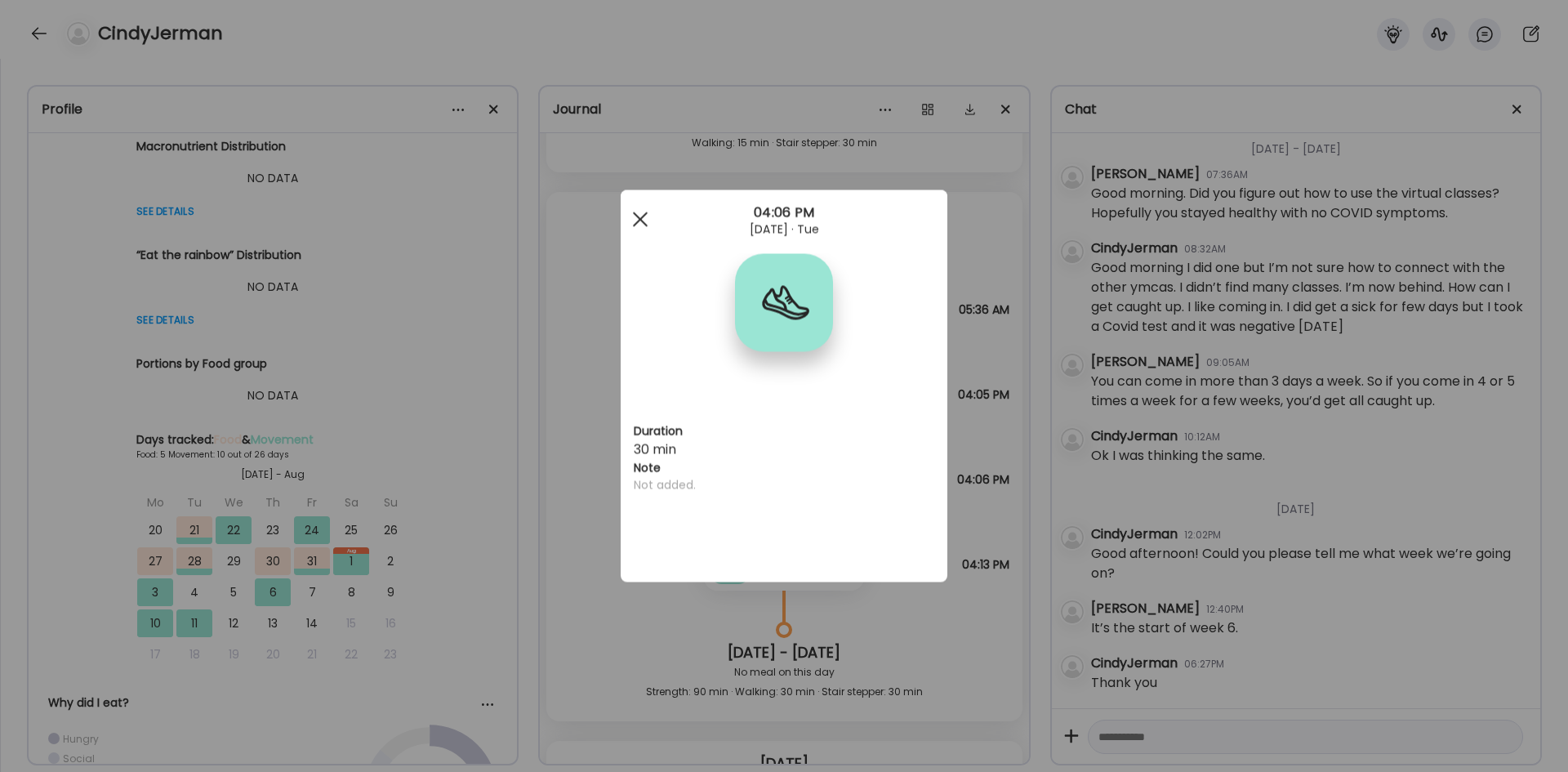
click at [637, 214] on div at bounding box center [640, 220] width 33 height 33
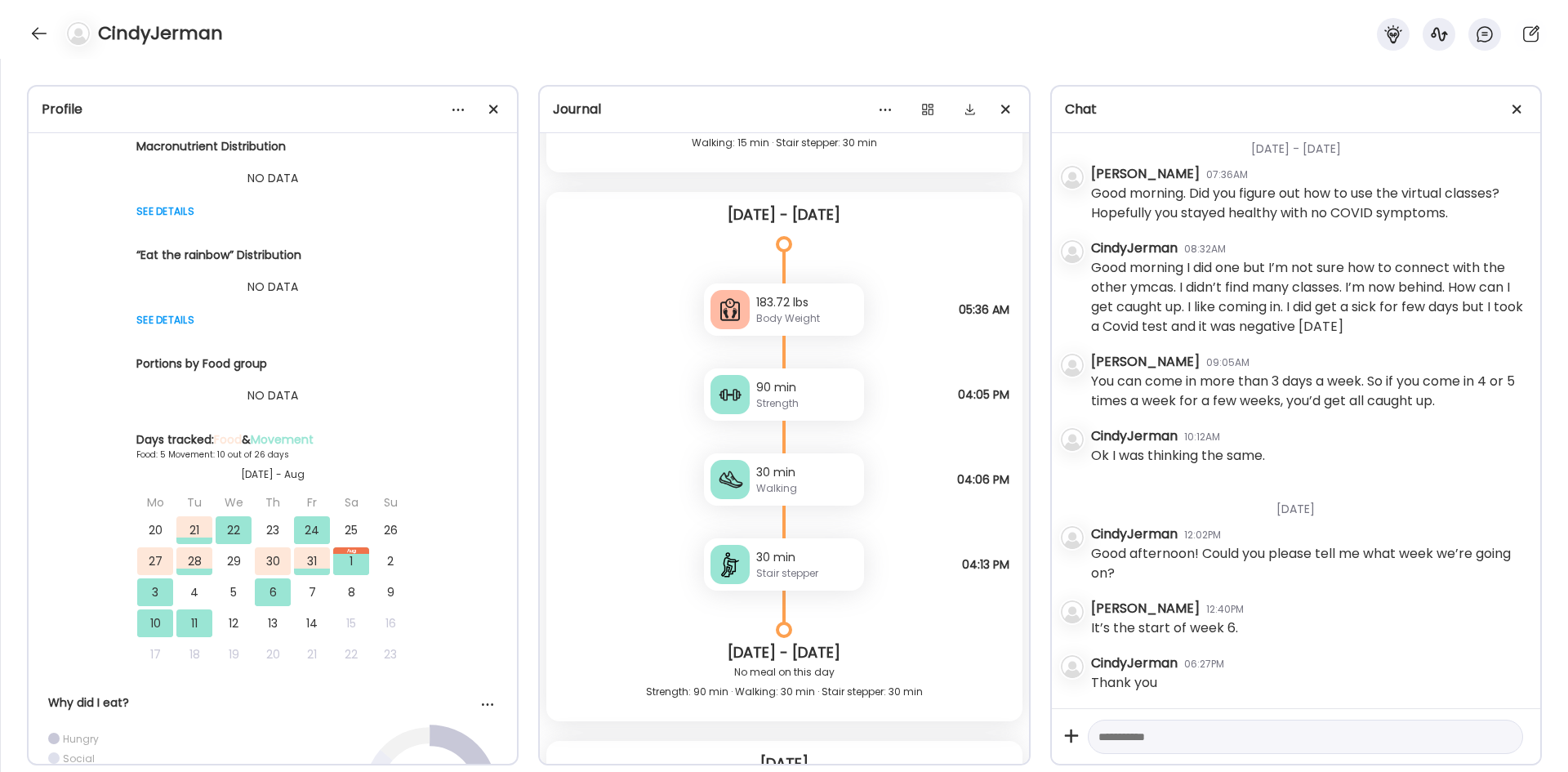
click at [821, 477] on div "30 min" at bounding box center [806, 557] width 101 height 17
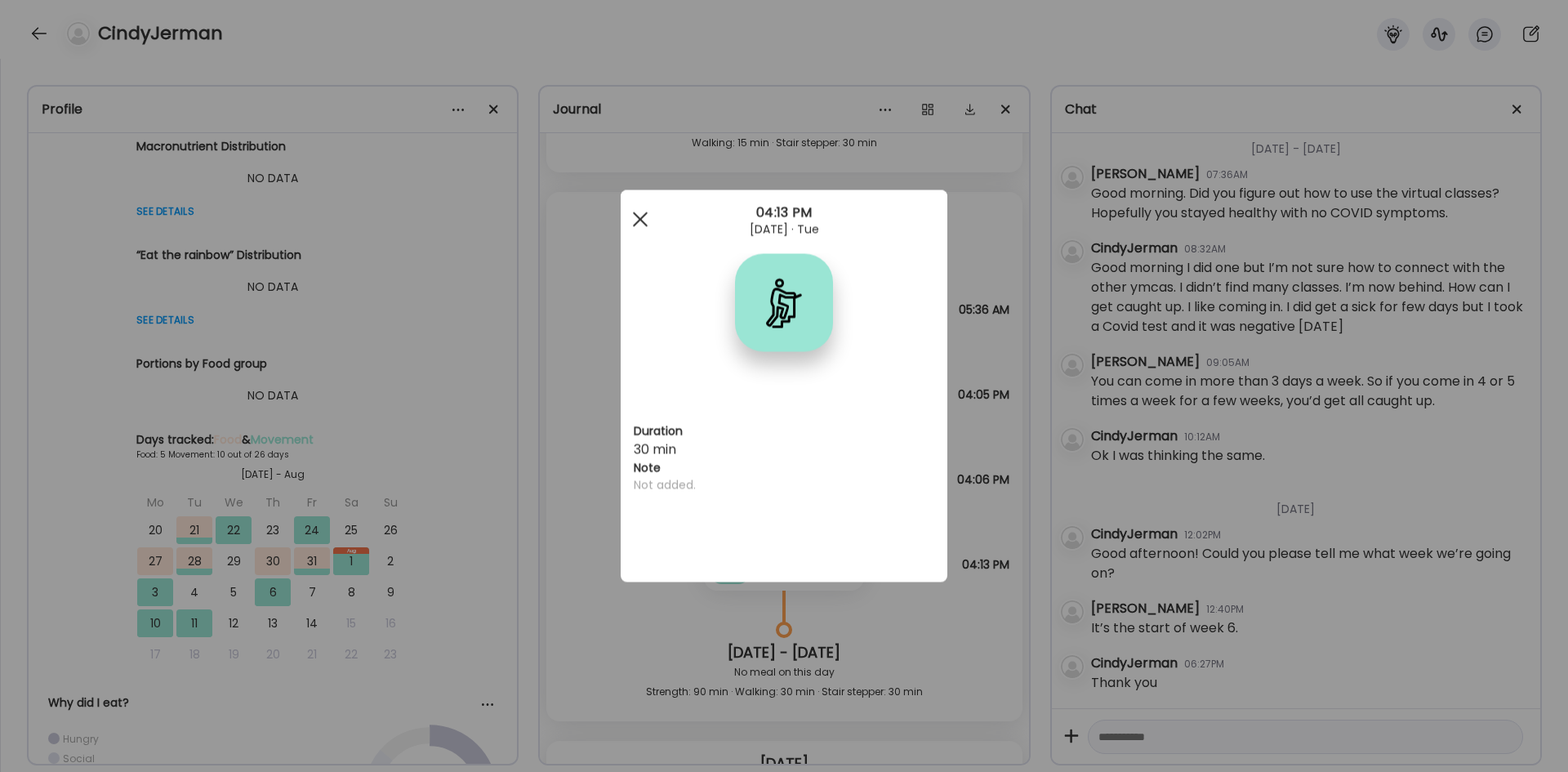
click at [639, 207] on div at bounding box center [640, 220] width 33 height 33
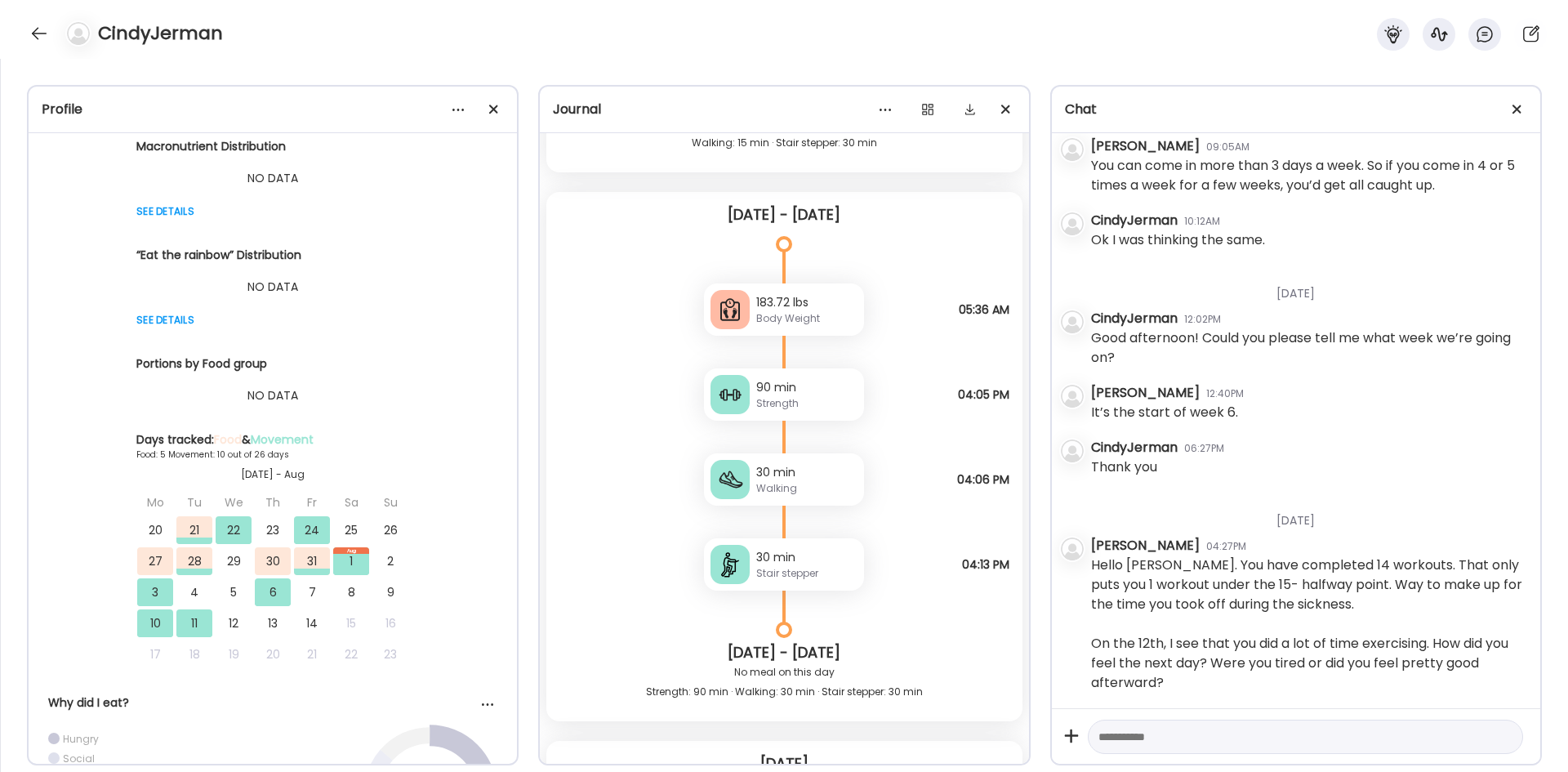
scroll to position [5812, 0]
